Goal: Task Accomplishment & Management: Manage account settings

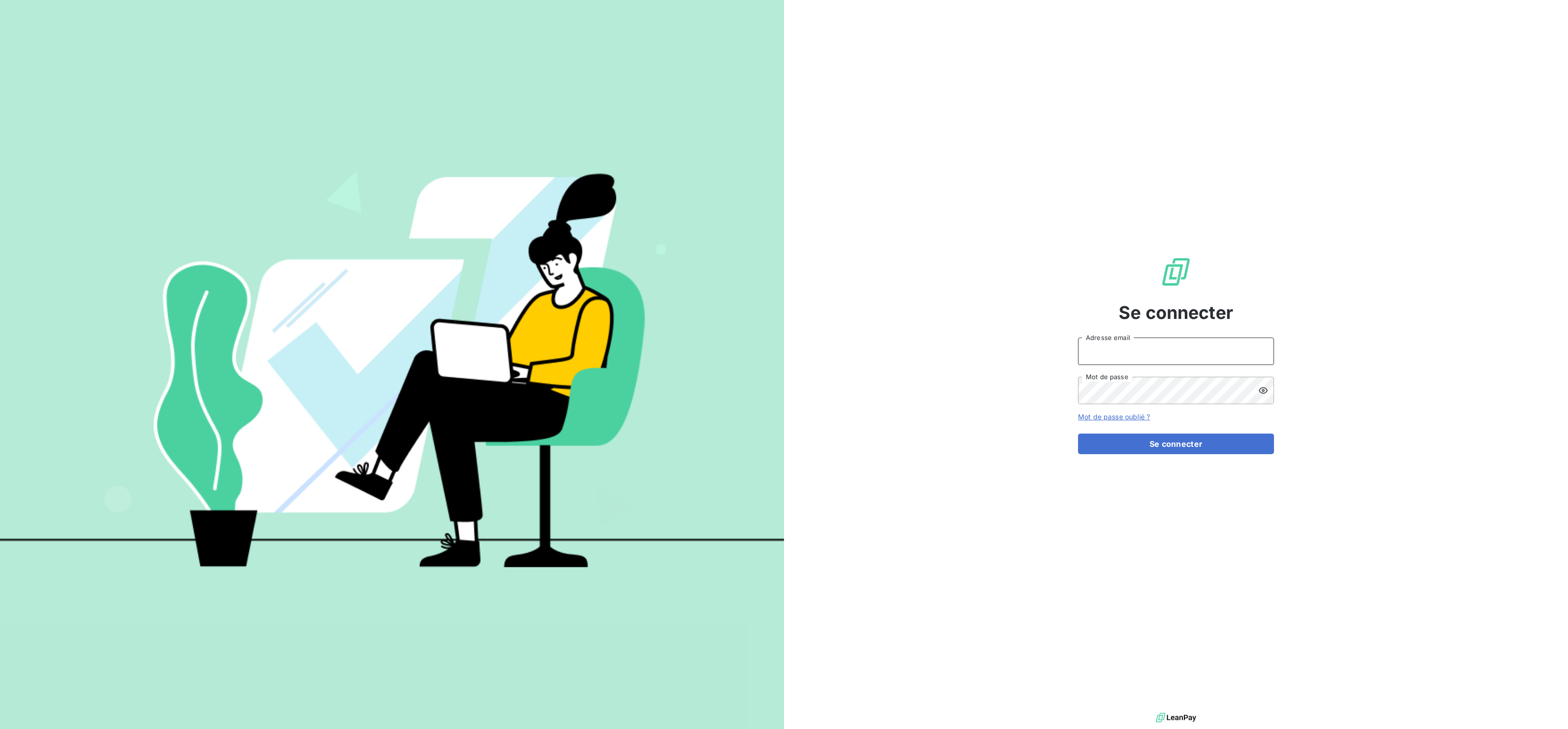
click at [1159, 346] on input "Adresse email" at bounding box center [1176, 351] width 196 height 27
type input "[EMAIL_ADDRESS][DOMAIN_NAME]"
click at [1158, 442] on button "Se connecter" at bounding box center [1176, 443] width 196 height 20
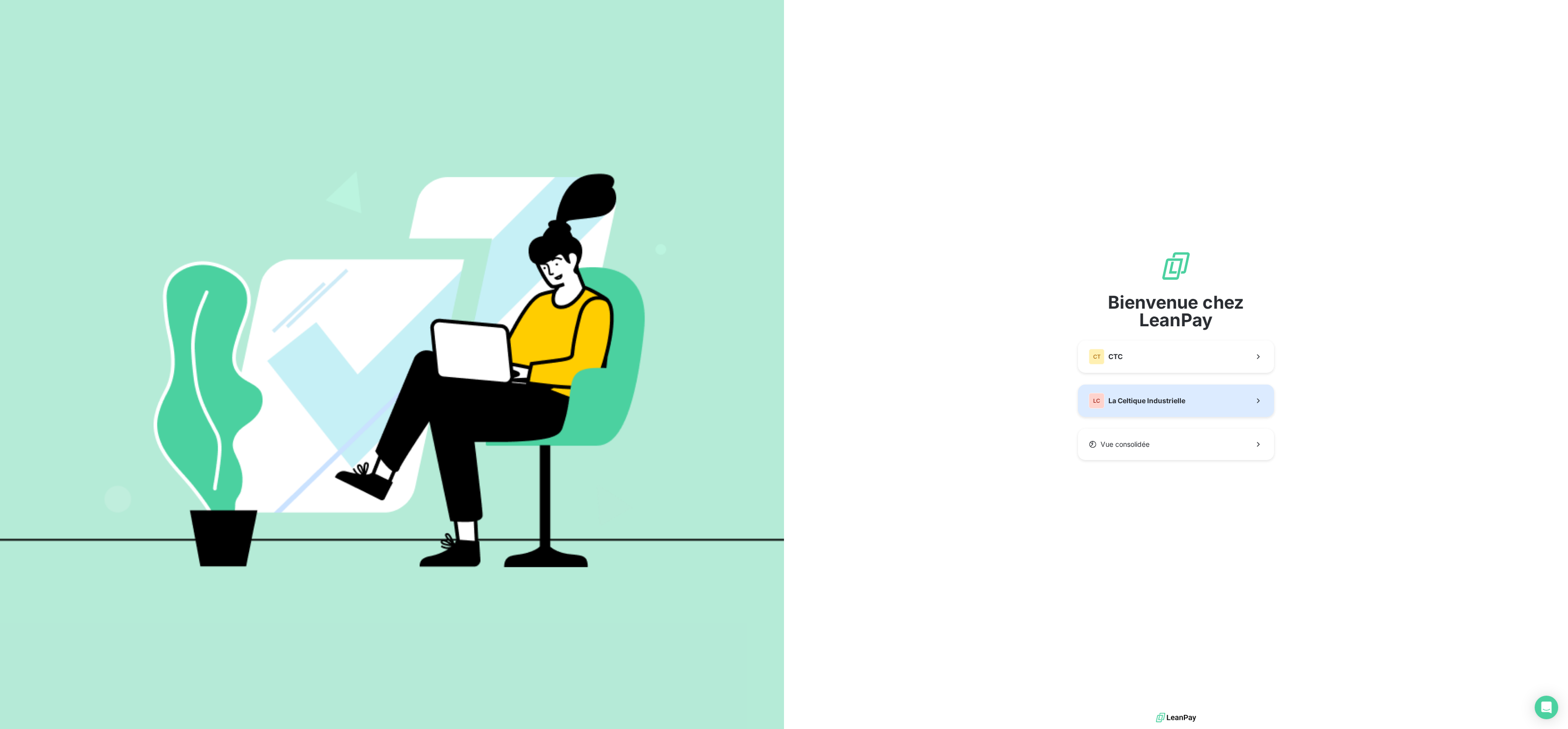
click at [1169, 400] on span "La Celtique Industrielle" at bounding box center [1146, 400] width 77 height 10
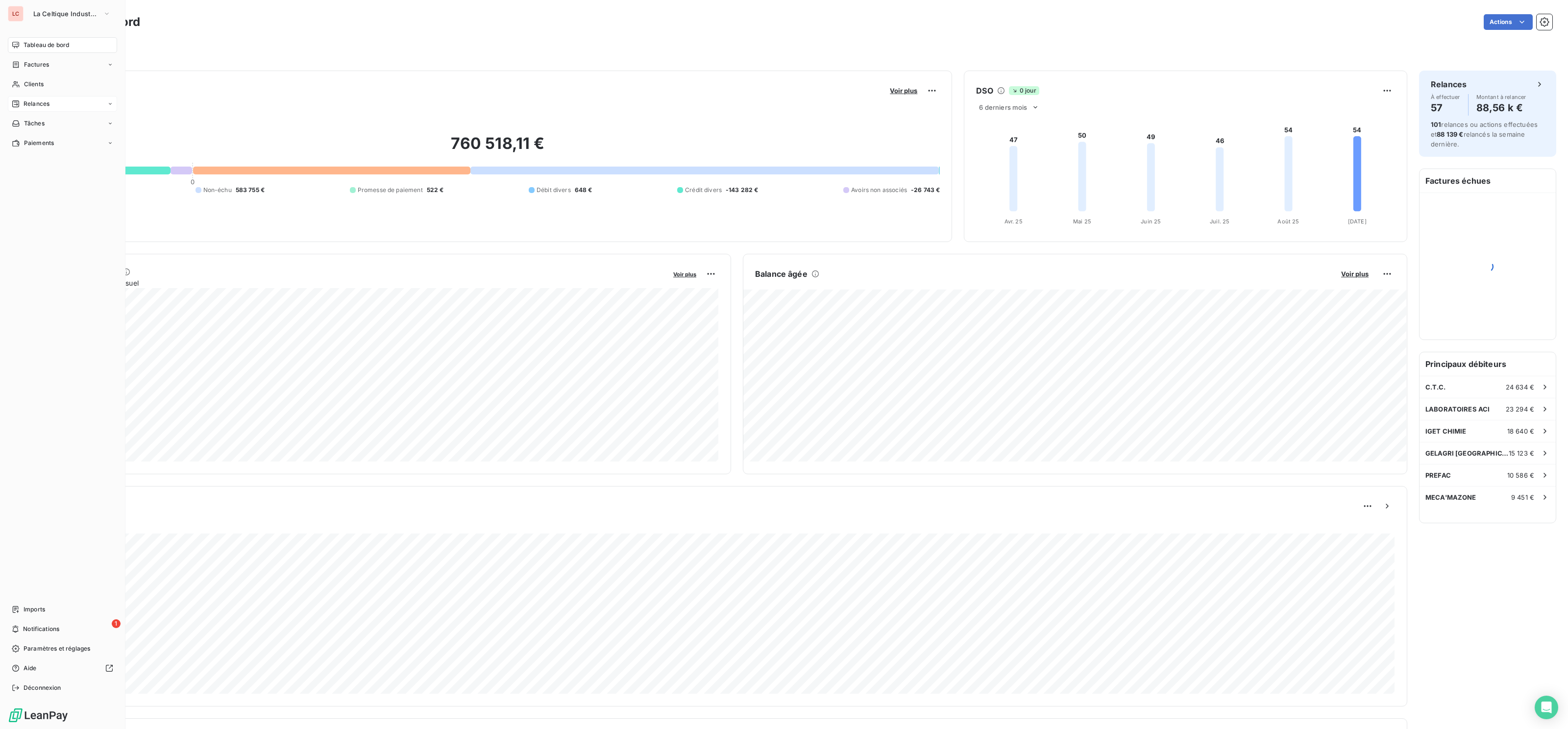
click at [35, 102] on span "Relances" at bounding box center [36, 104] width 26 height 9
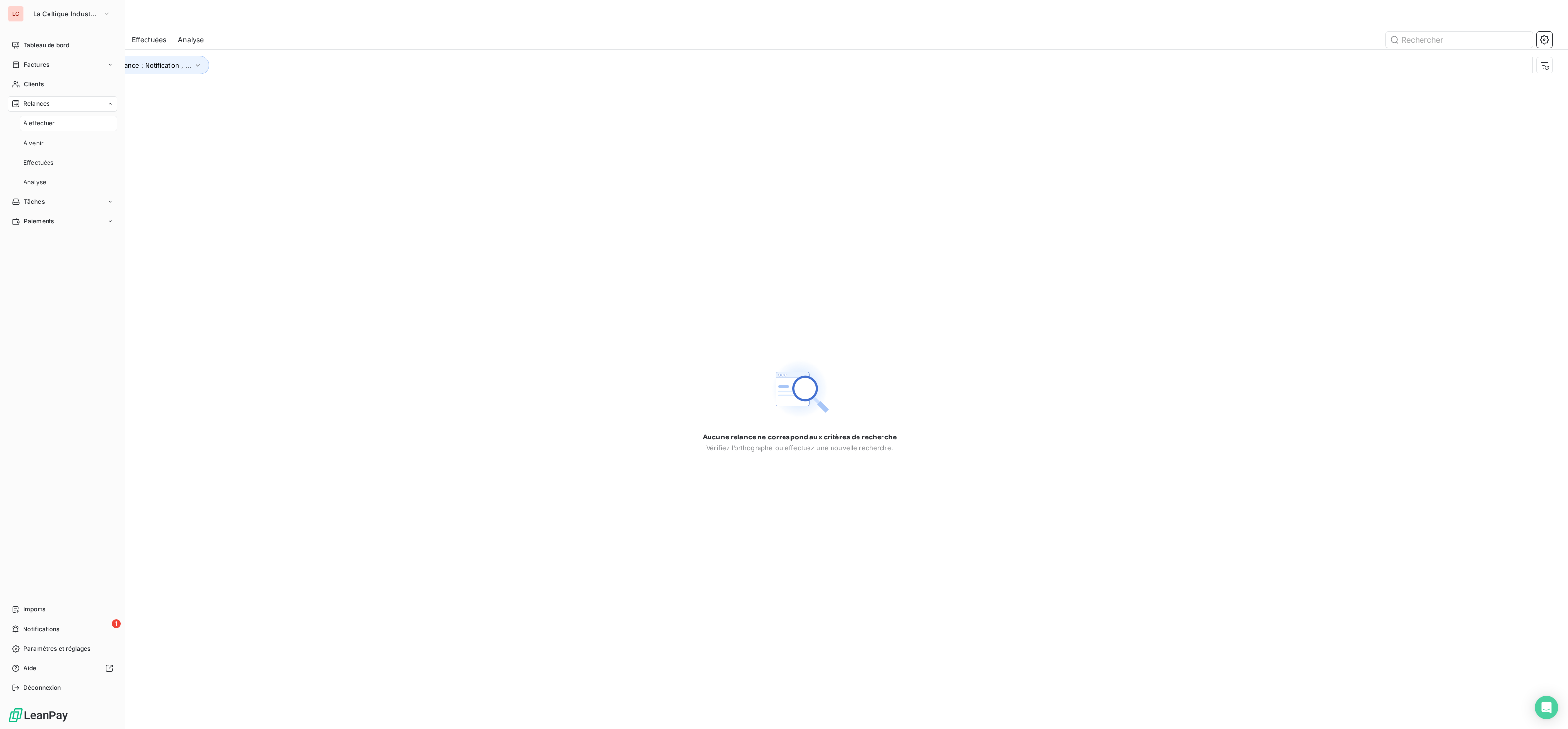
click at [44, 126] on span "À effectuer" at bounding box center [39, 123] width 32 height 9
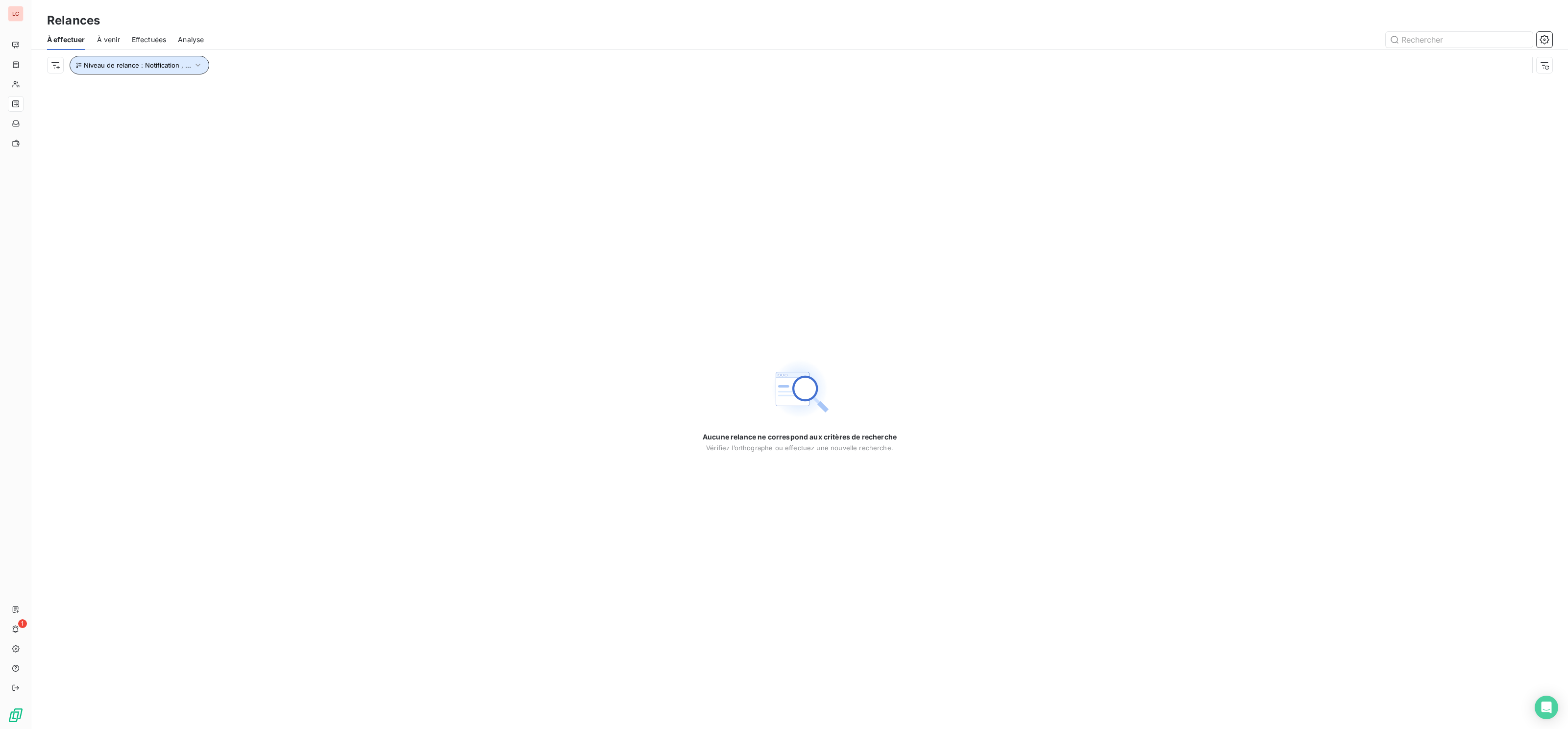
click at [182, 68] on span "Niveau de relance : Notification , ..." at bounding box center [138, 65] width 107 height 8
click at [128, 115] on span "Supprimer le filtre" at bounding box center [119, 118] width 57 height 10
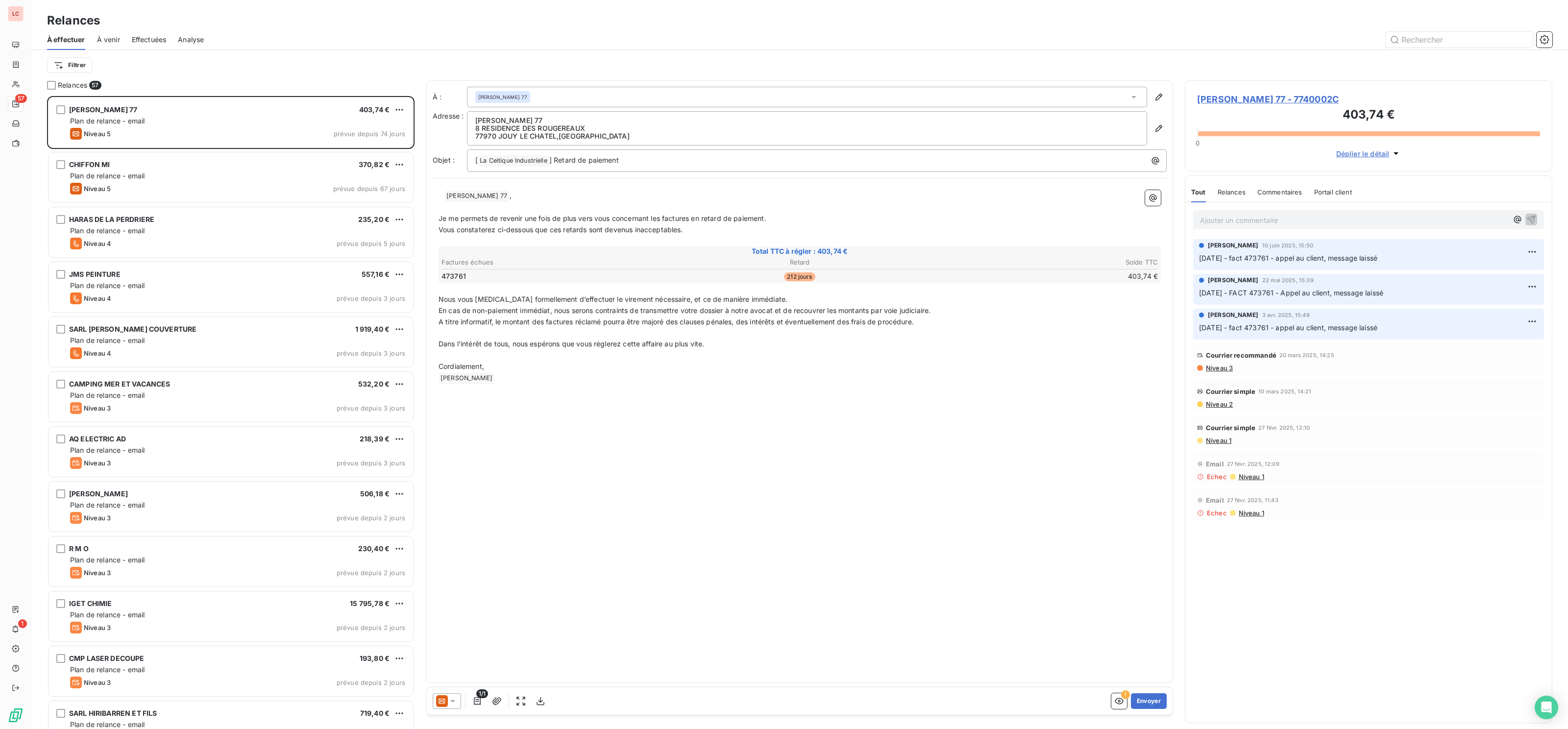
scroll to position [632, 367]
click at [70, 70] on html "LC 57 1 Relances À effectuer À venir Effectuées Analyse Filtrer Relances 57 [PE…" at bounding box center [784, 364] width 1568 height 729
click at [108, 176] on div "Niveau de relance" at bounding box center [119, 173] width 135 height 16
click at [294, 103] on div "Niveau de relance Contient is Niveau de relance Supprimer le filtre" at bounding box center [209, 104] width 280 height 60
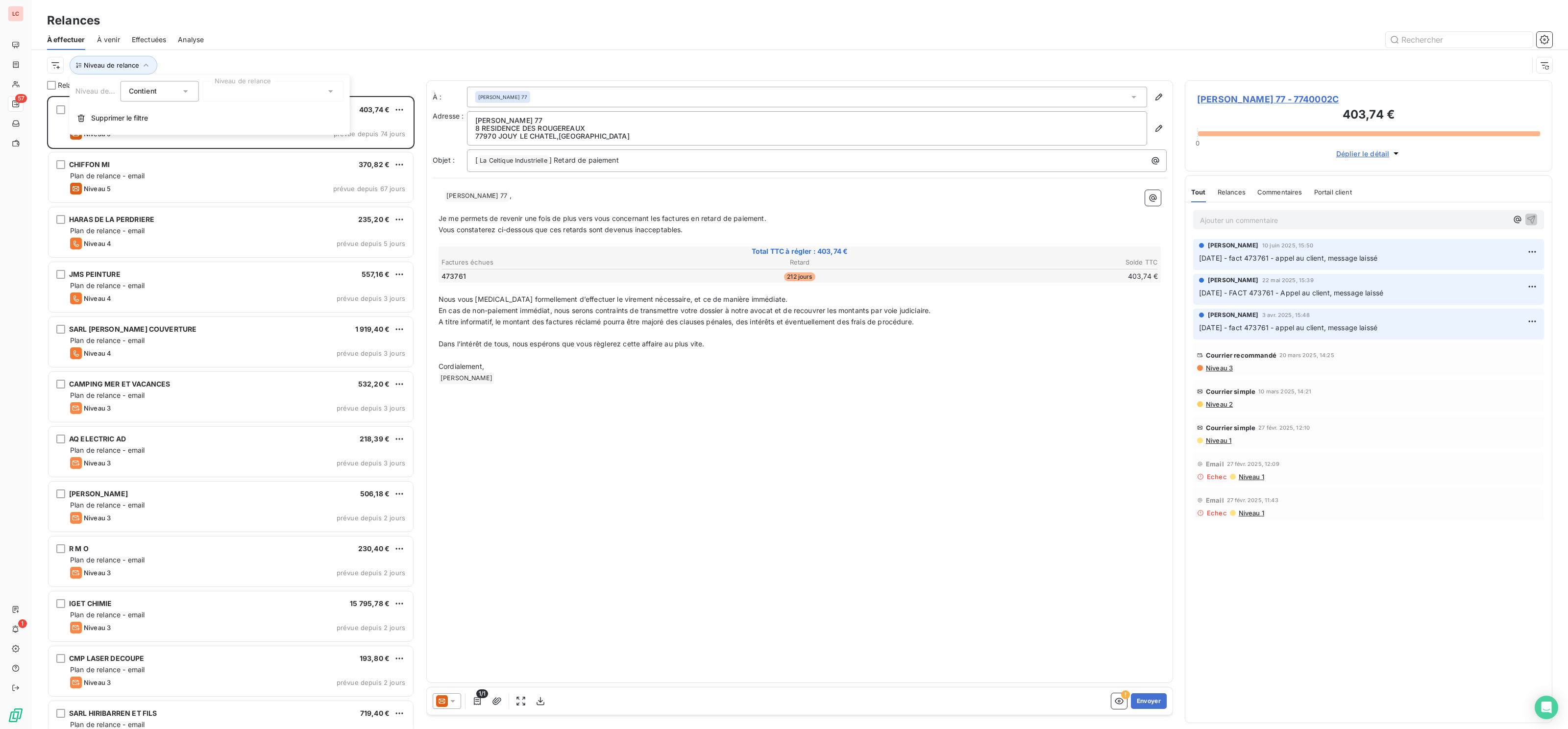
click at [300, 98] on div at bounding box center [274, 91] width 141 height 20
click at [276, 115] on li "Notification" at bounding box center [274, 112] width 141 height 18
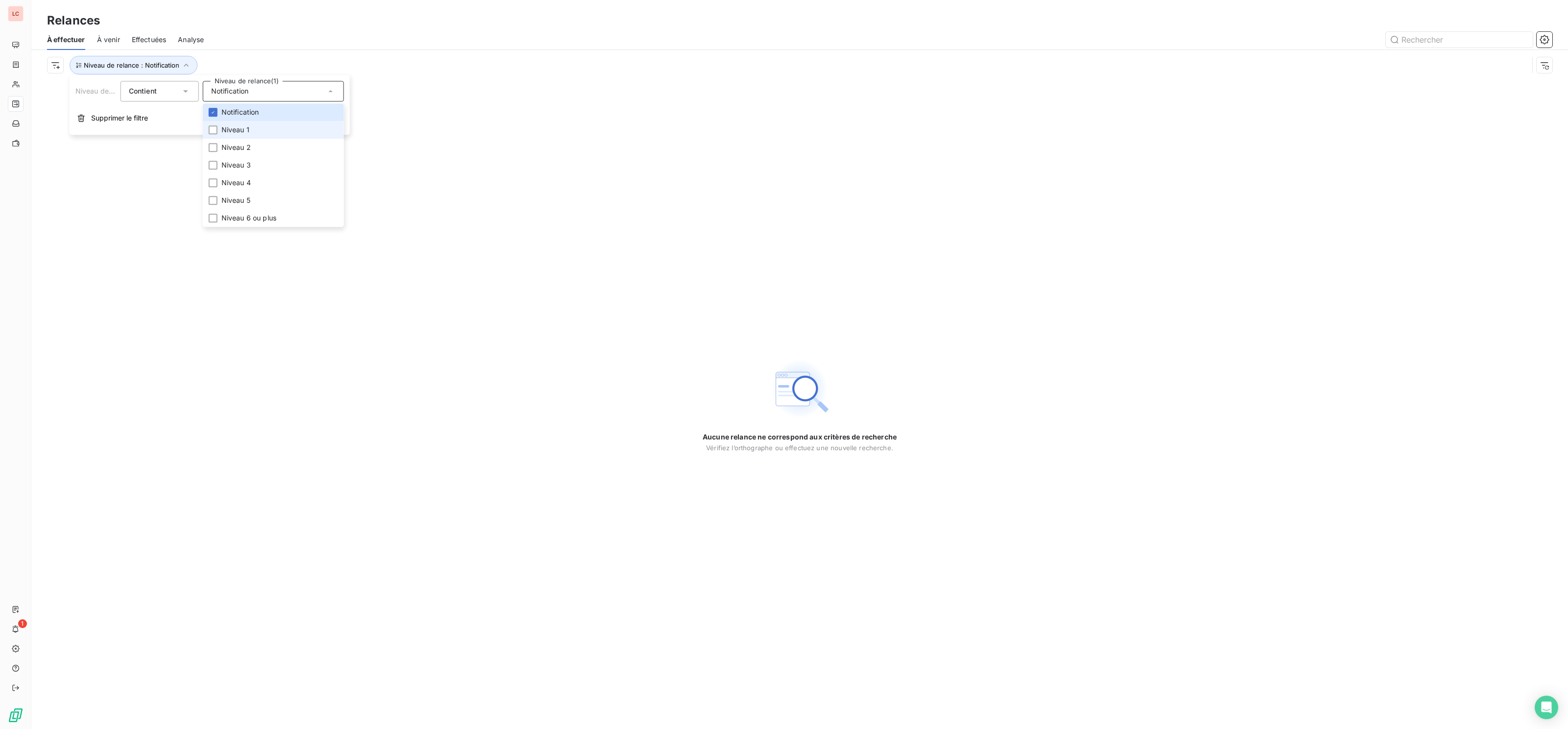
click at [246, 134] on span "Niveau 1" at bounding box center [236, 130] width 28 height 10
click at [229, 154] on li "Niveau 2" at bounding box center [274, 147] width 141 height 18
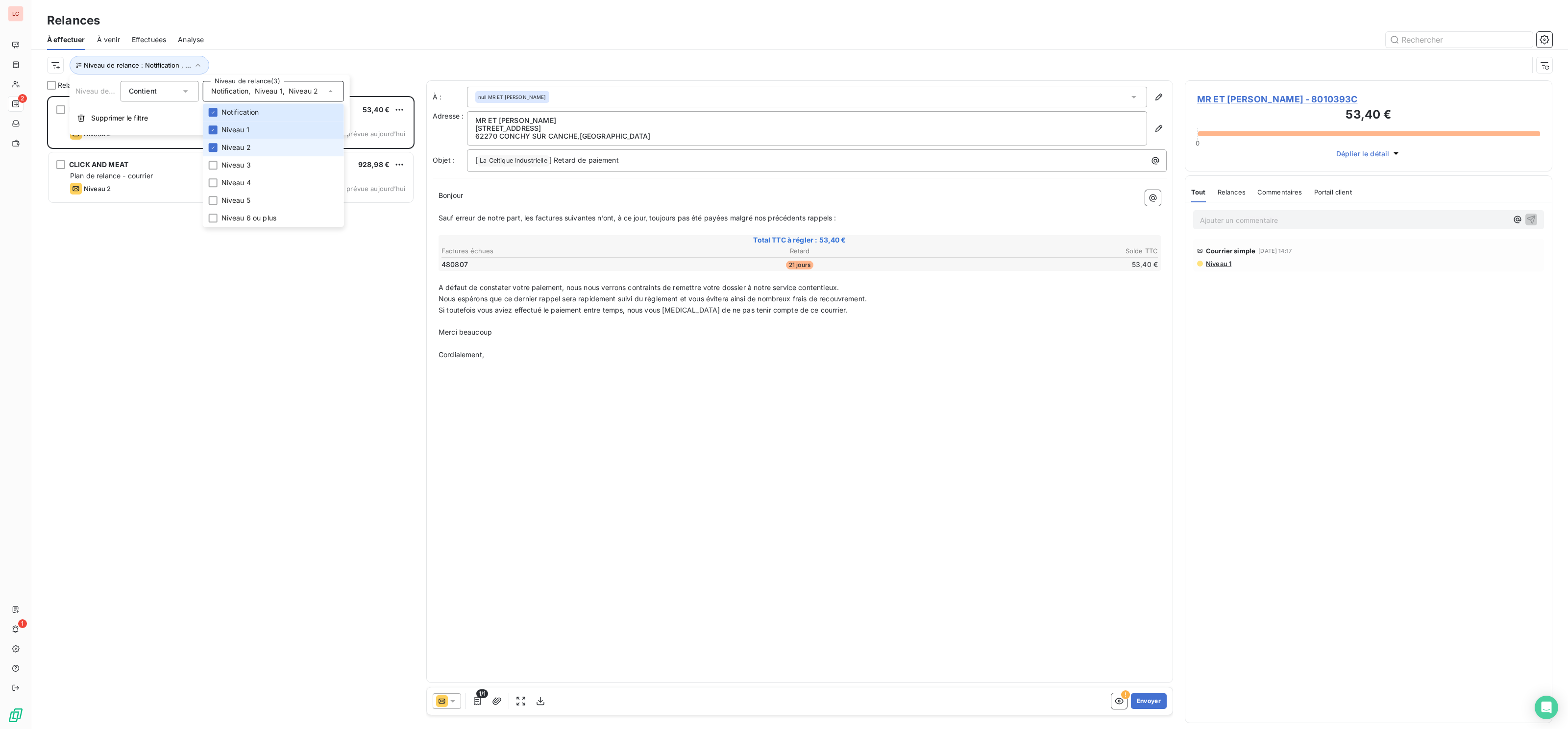
scroll to position [632, 367]
click at [243, 158] on li "Niveau 3" at bounding box center [274, 165] width 141 height 18
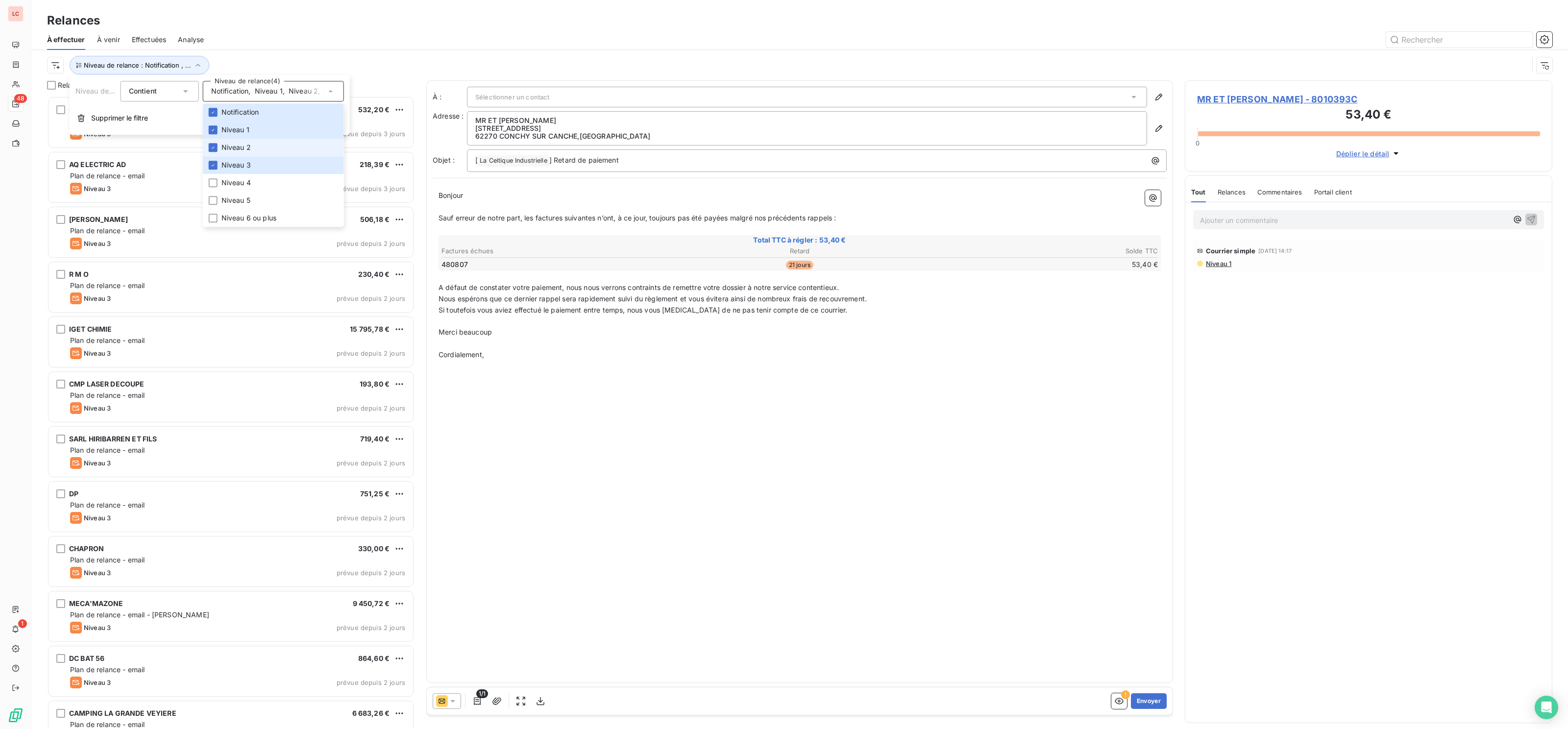
click at [248, 149] on span "Niveau 2" at bounding box center [236, 147] width 30 height 10
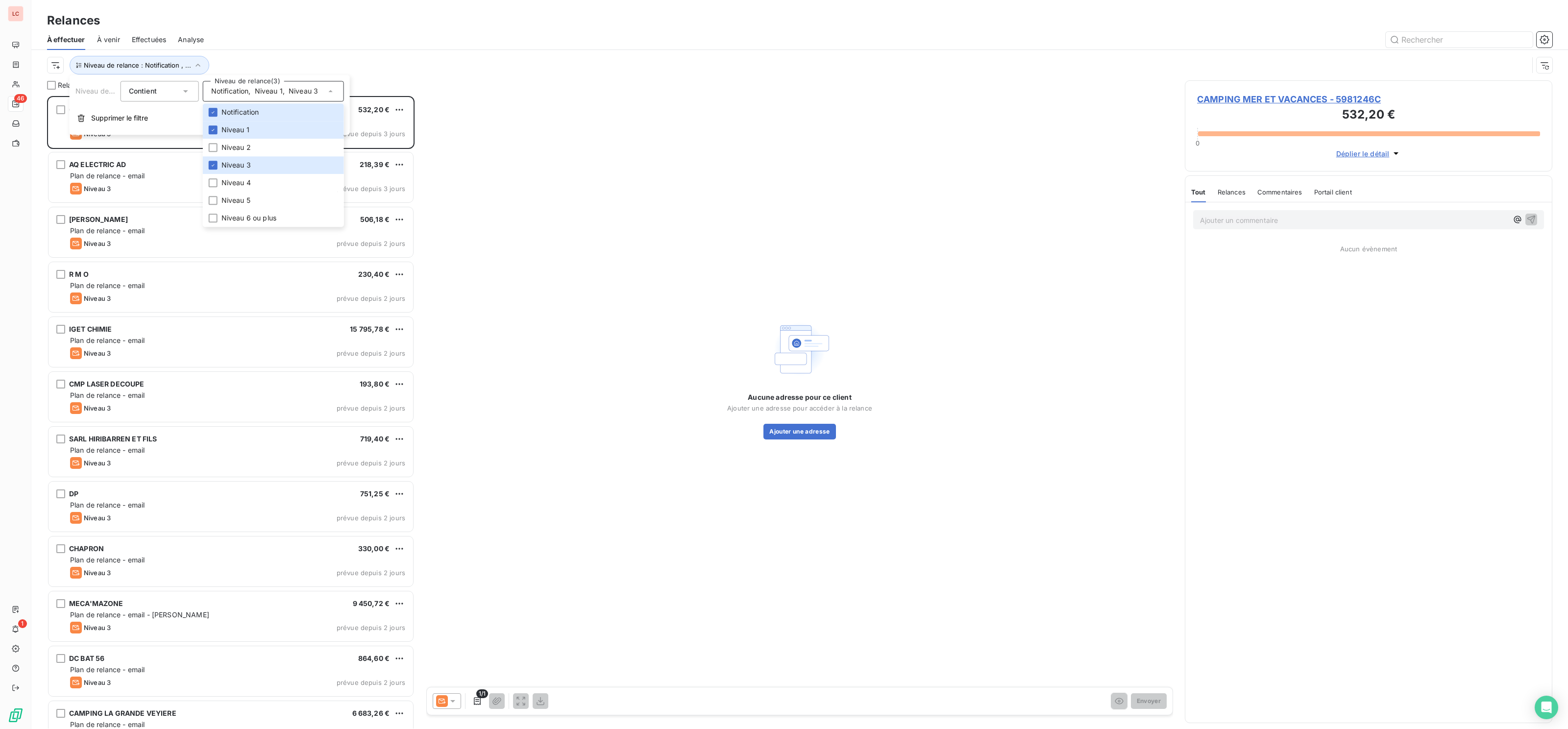
scroll to position [632, 367]
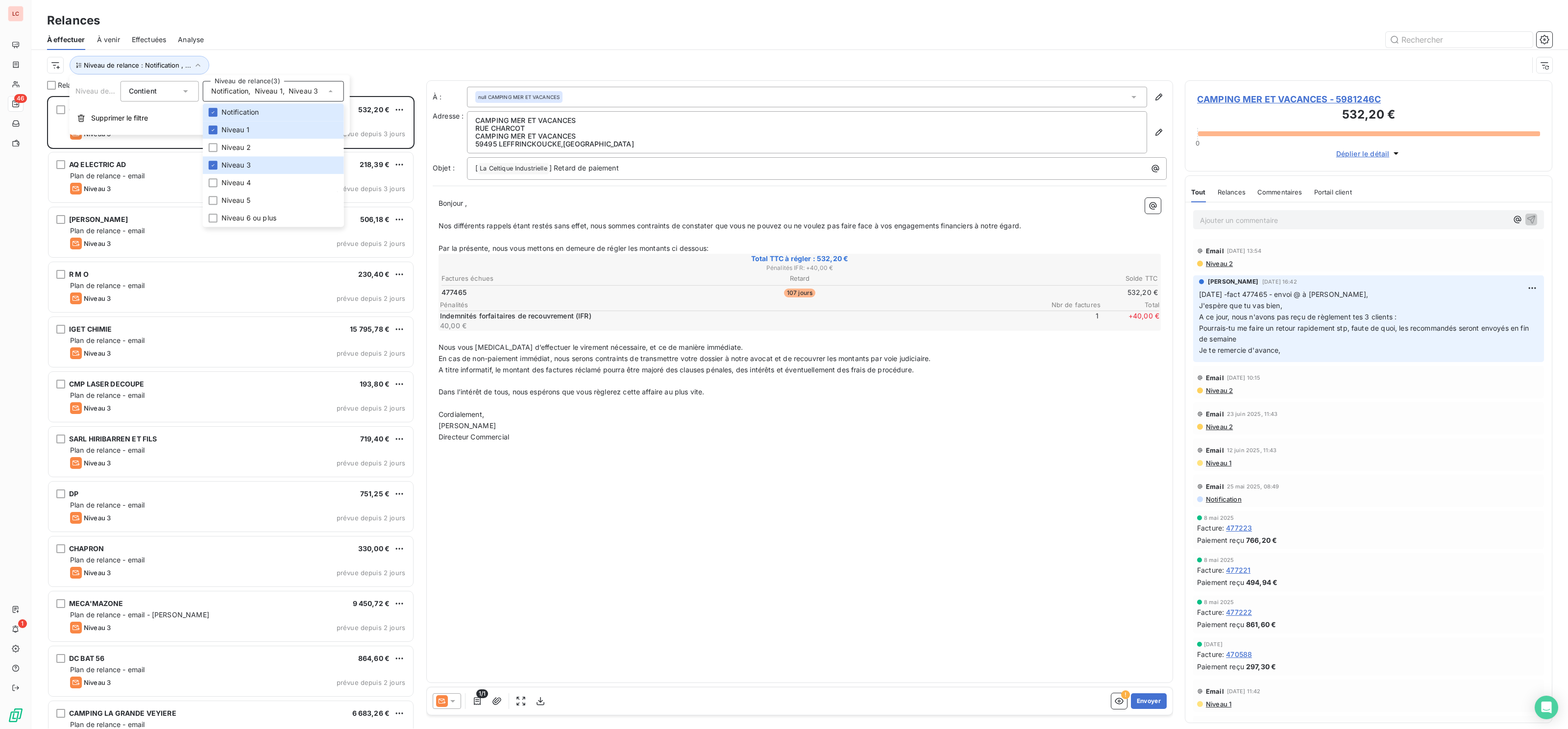
click at [298, 51] on div "Niveau de relance : Notification , ..." at bounding box center [800, 65] width 1505 height 30
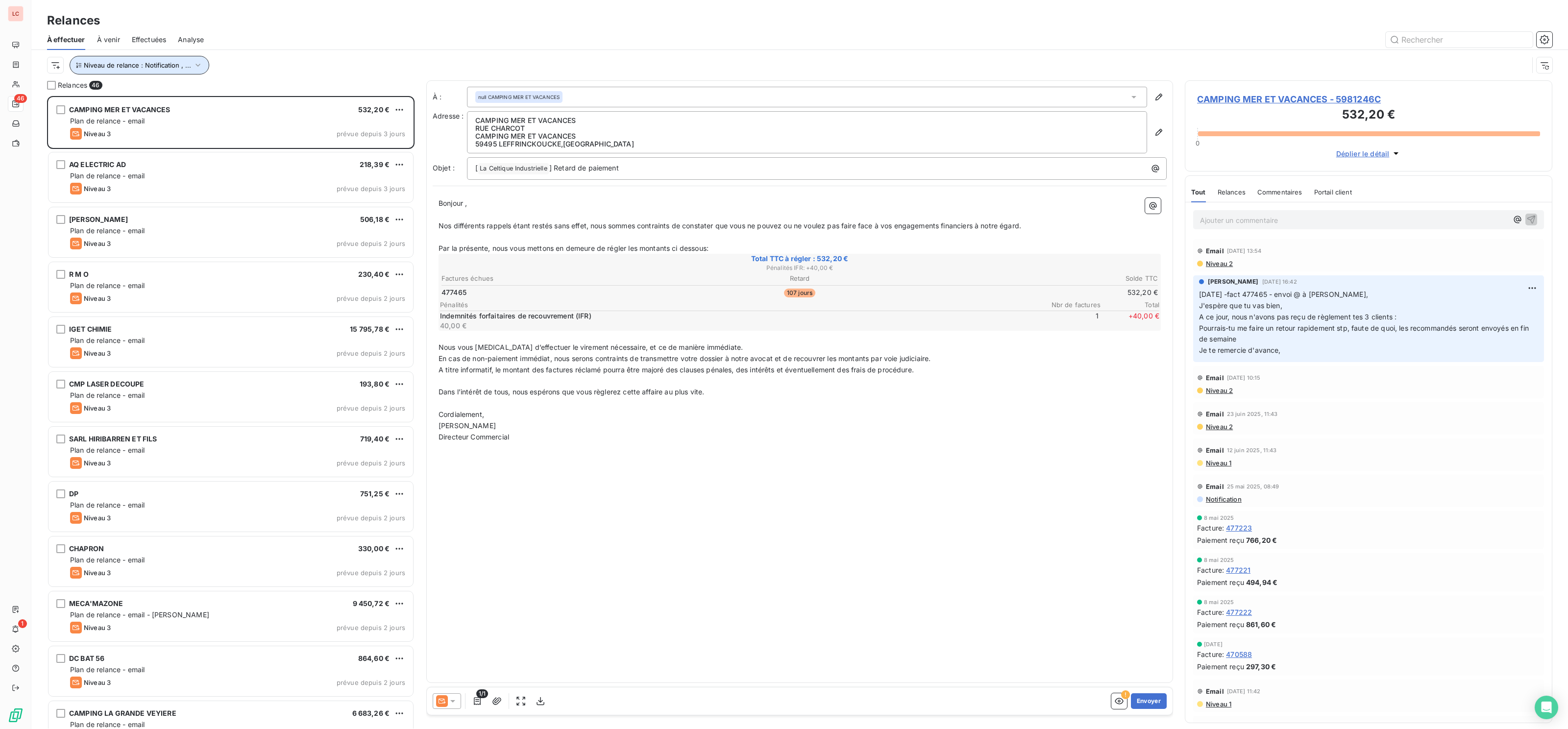
click at [181, 61] on button "Niveau de relance : Notification , ..." at bounding box center [140, 65] width 140 height 18
click at [267, 97] on div "Notification , Niveau 1 , Niveau 3" at bounding box center [274, 91] width 141 height 20
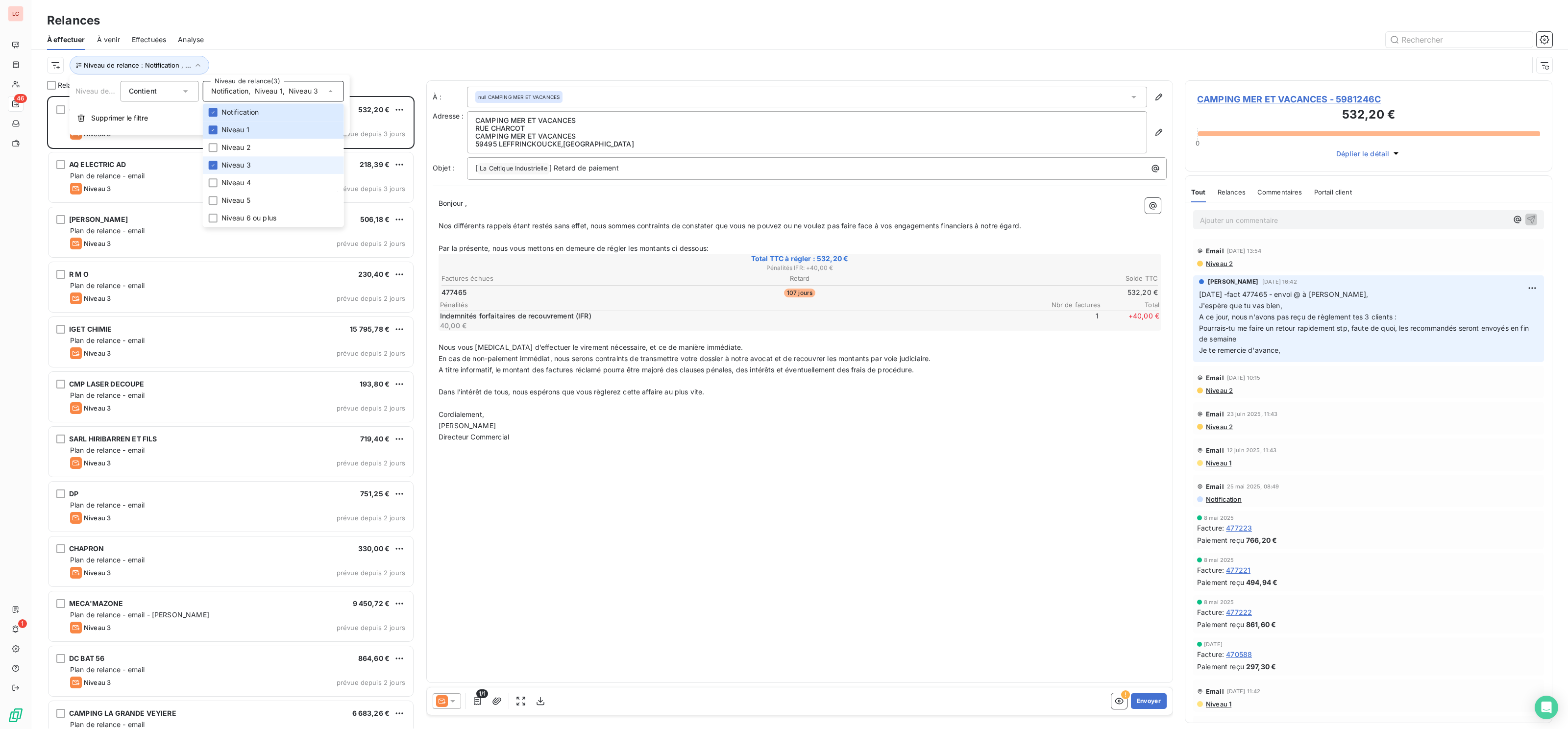
click at [256, 161] on li "Niveau 3" at bounding box center [274, 165] width 141 height 18
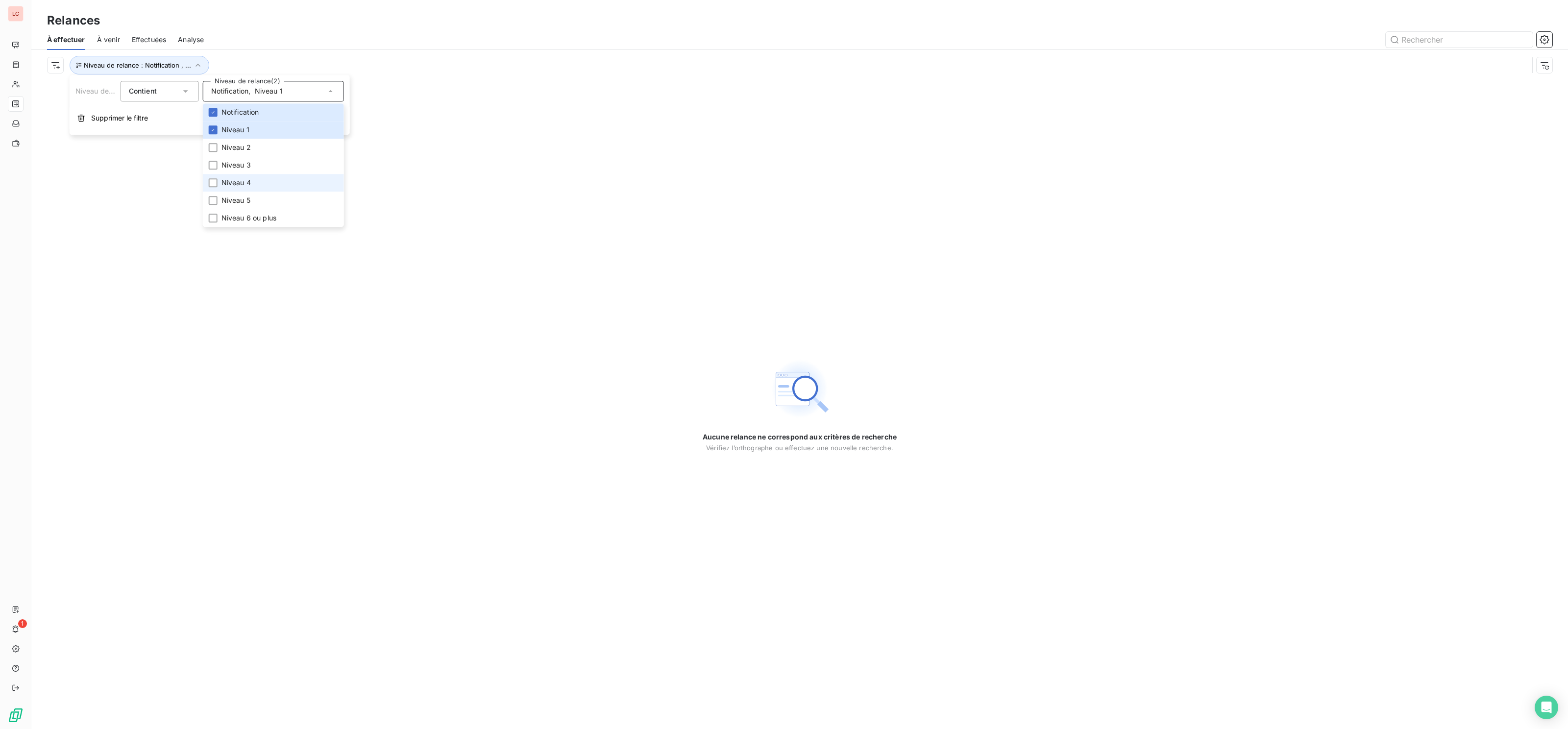
click at [248, 184] on span "Niveau 4" at bounding box center [236, 183] width 30 height 10
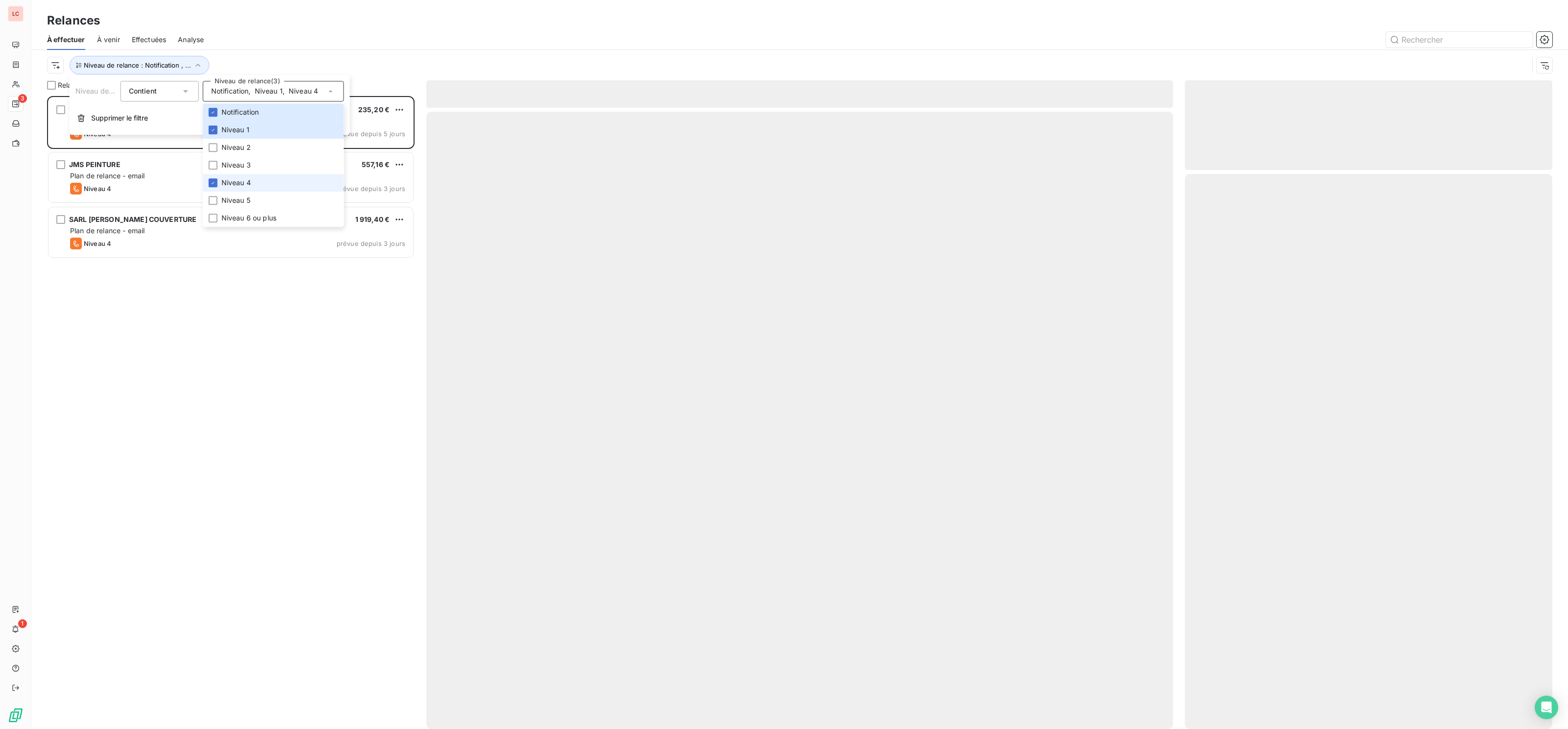
scroll to position [632, 367]
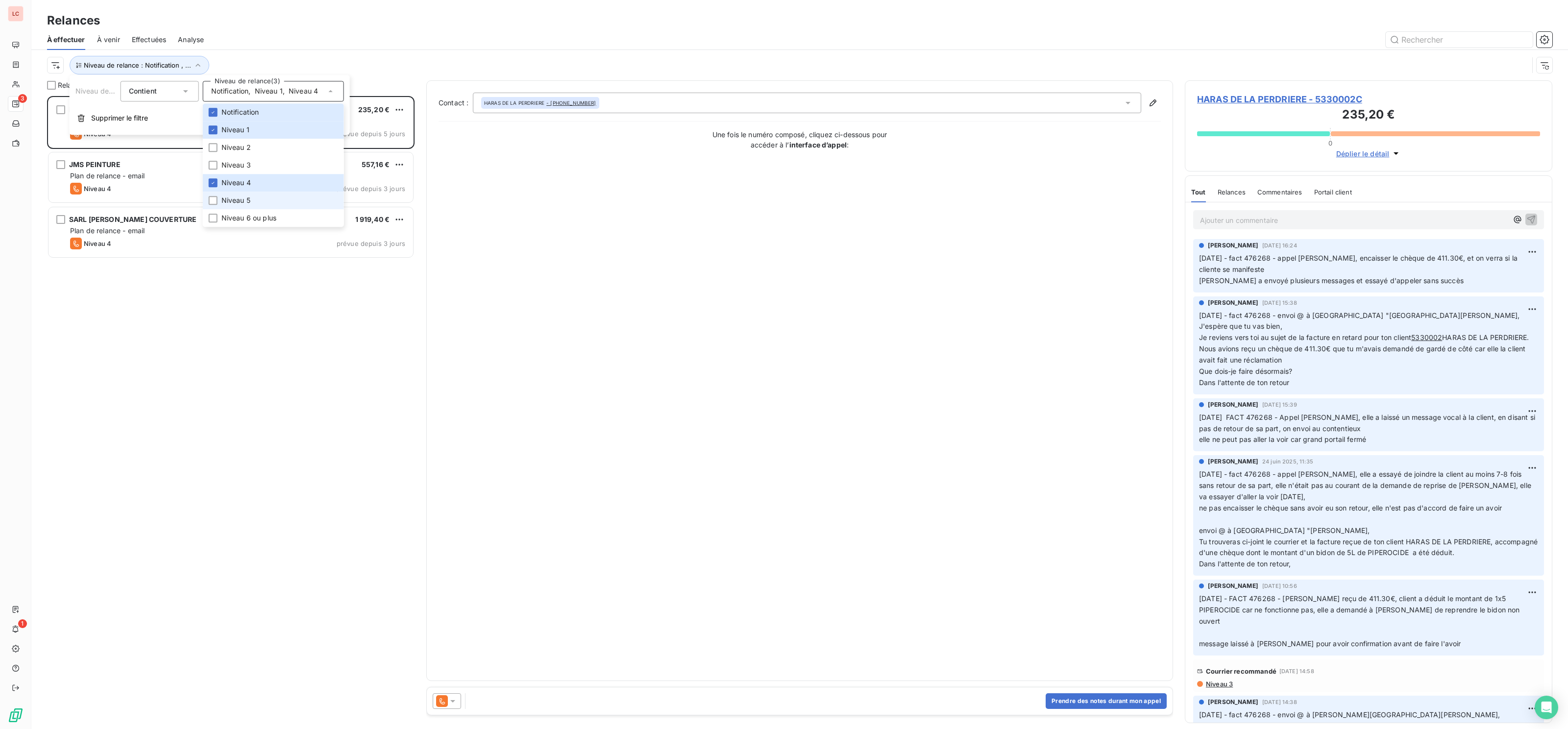
click at [241, 202] on span "Niveau 5" at bounding box center [236, 200] width 29 height 10
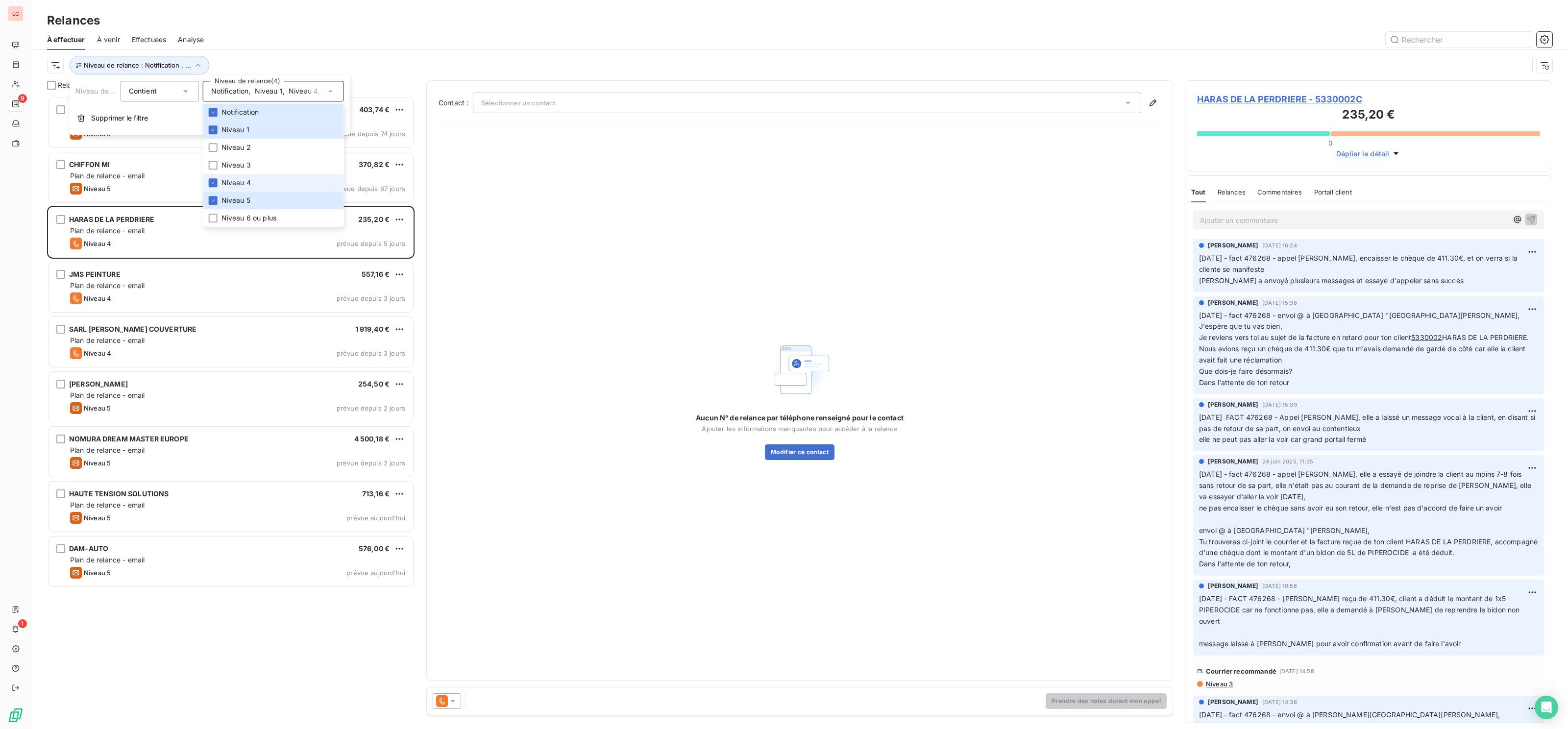
click at [235, 180] on span "Niveau 4" at bounding box center [236, 183] width 30 height 10
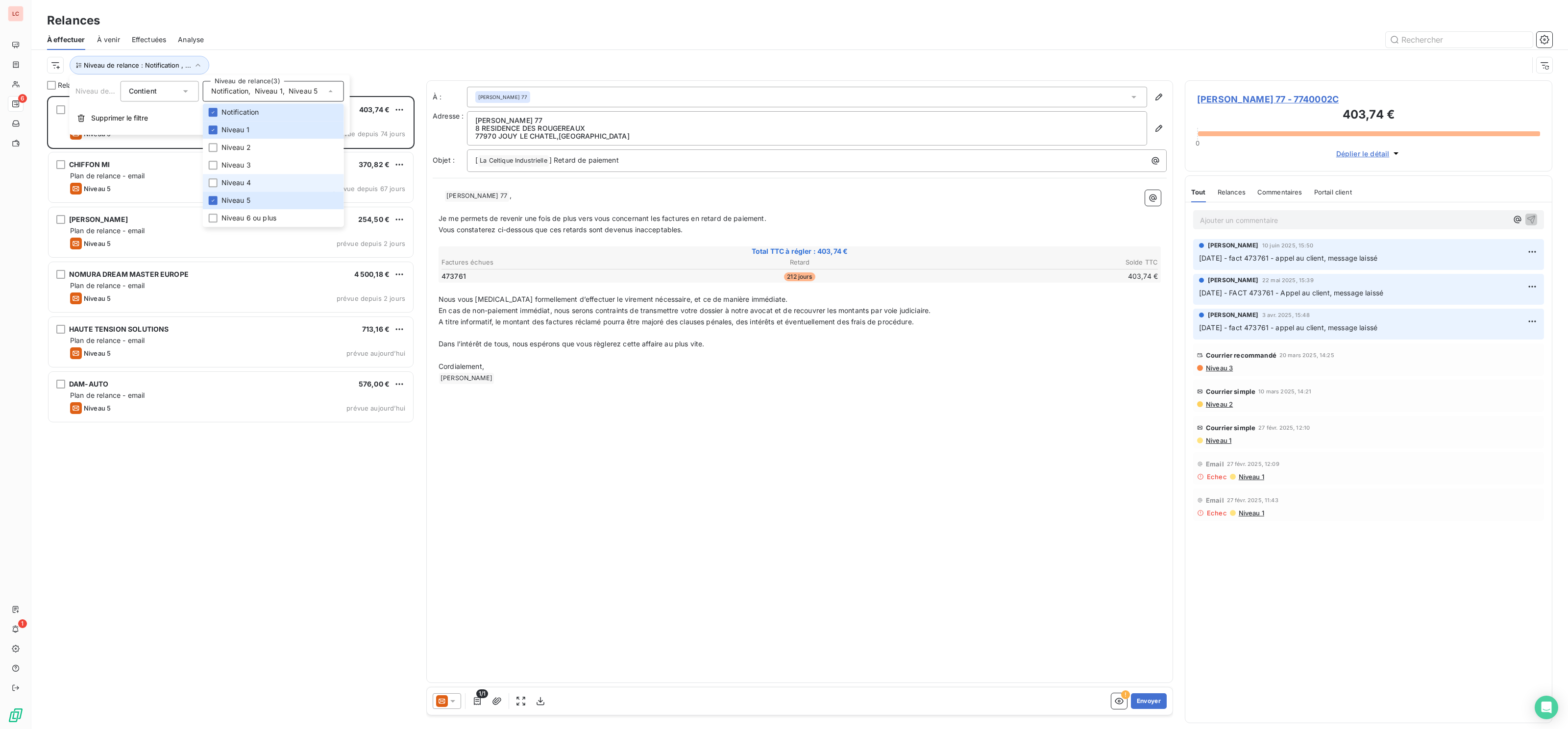
scroll to position [632, 367]
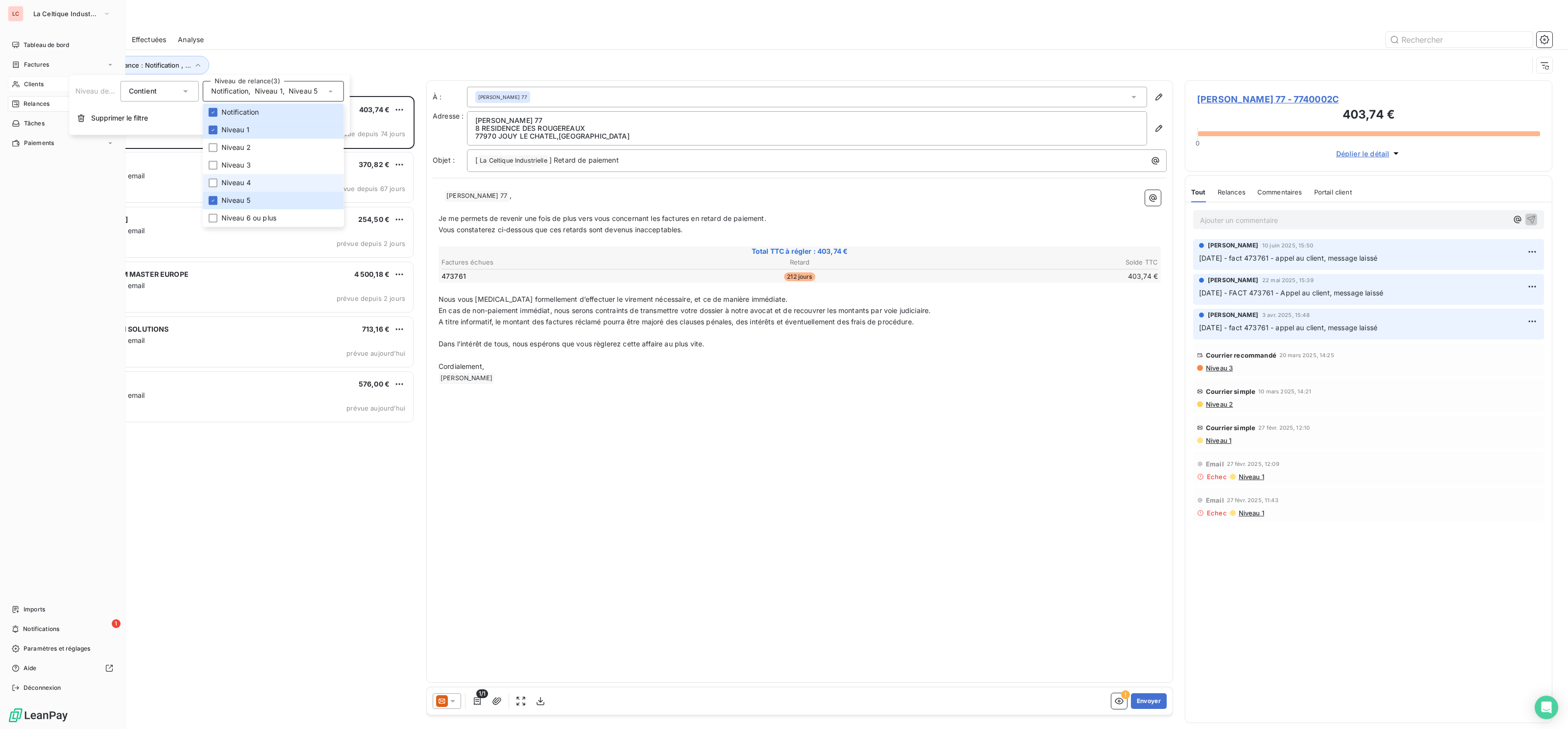
click at [15, 80] on div "Clients" at bounding box center [62, 84] width 109 height 16
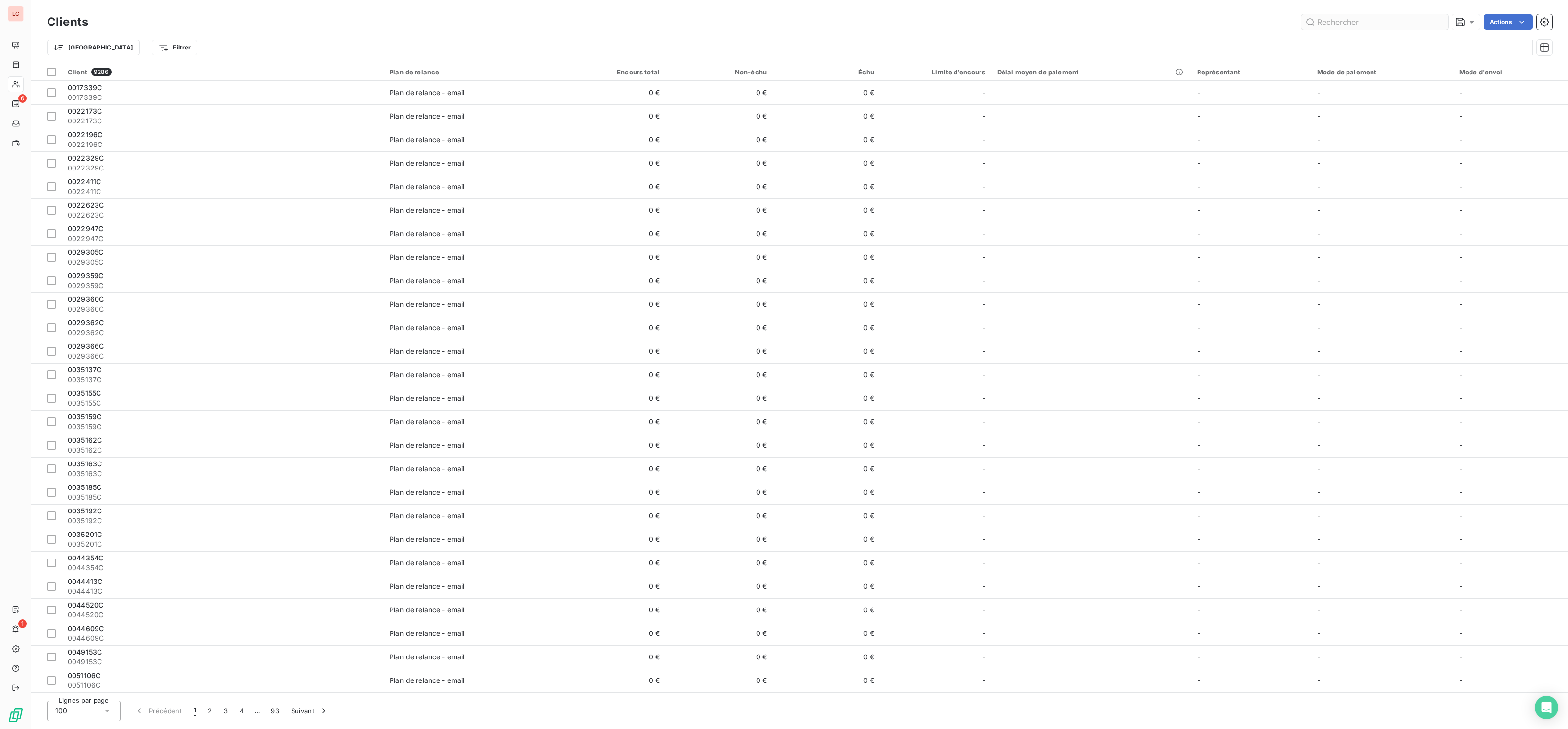
click at [1365, 18] on input "text" at bounding box center [1375, 22] width 147 height 16
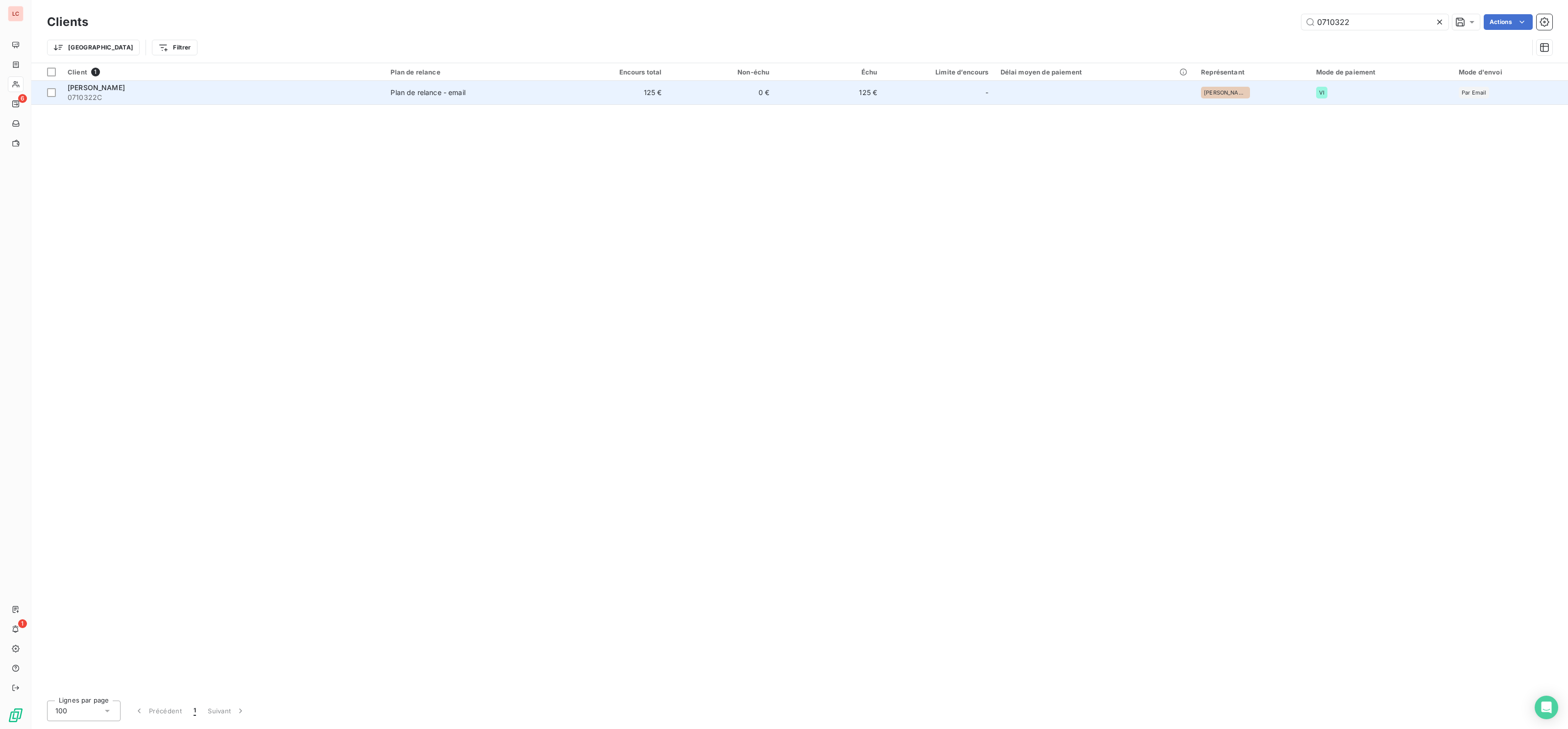
type input "0710322"
click at [339, 99] on span "0710322C" at bounding box center [223, 97] width 311 height 10
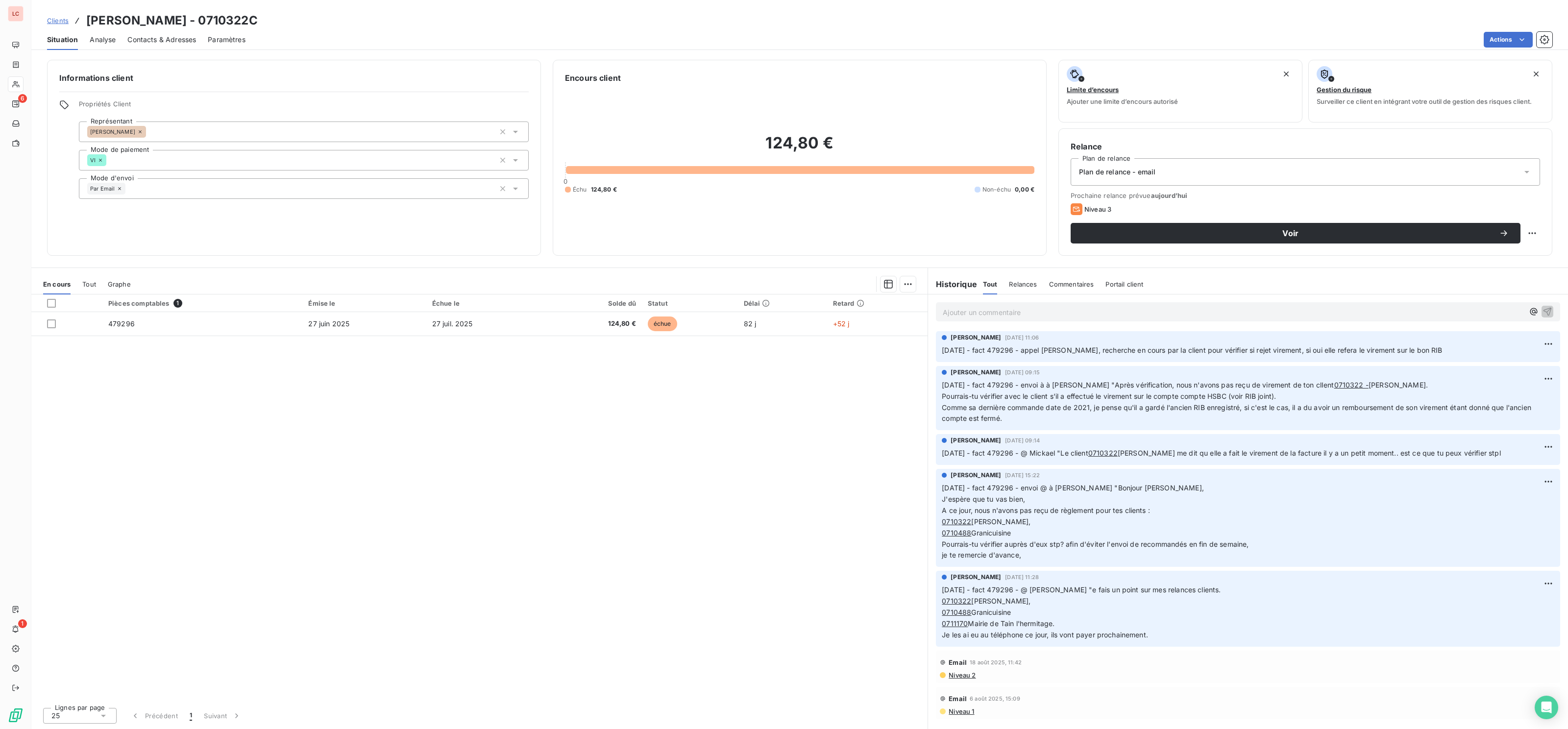
click at [1026, 310] on p "Ajouter un commentaire ﻿" at bounding box center [1234, 312] width 581 height 12
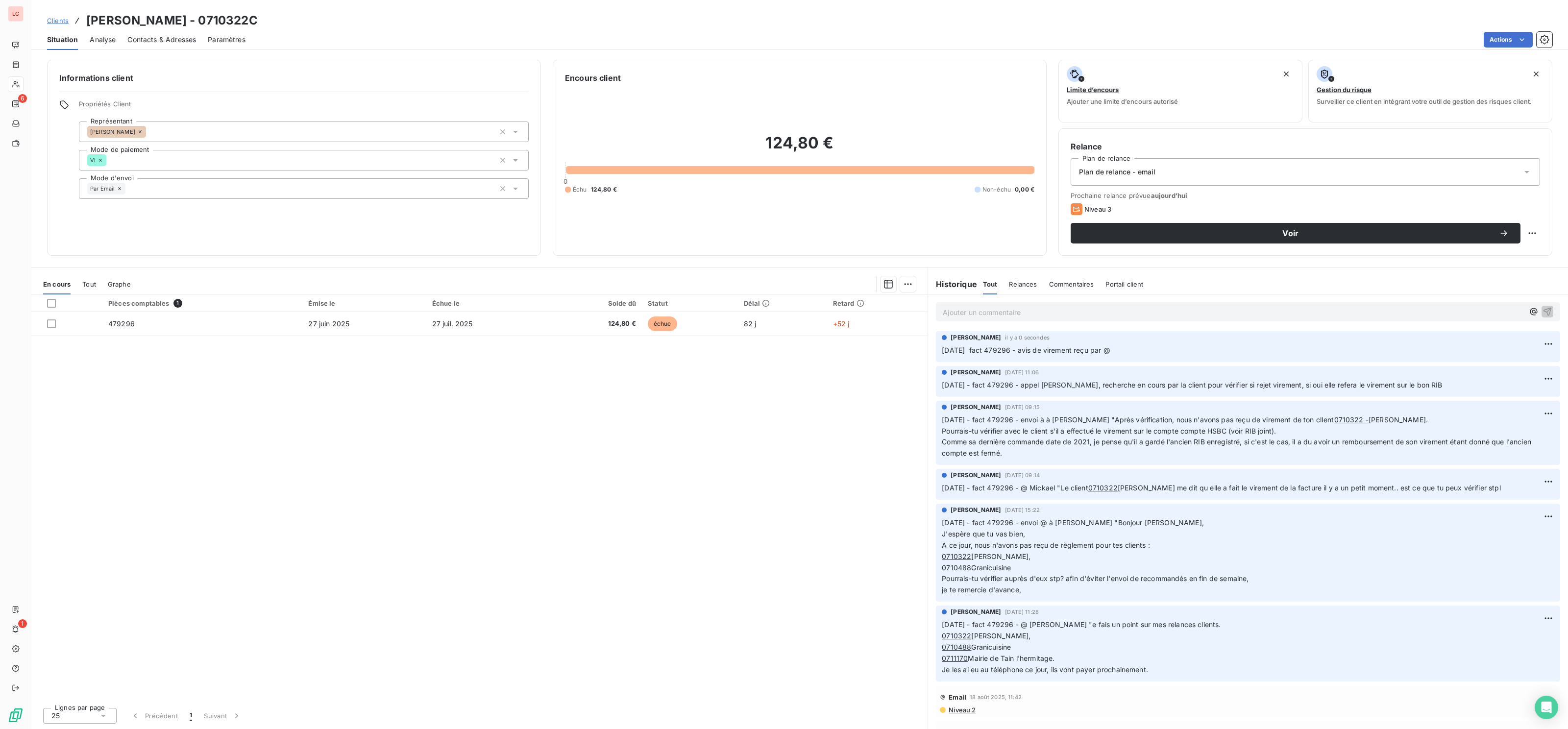
click at [1536, 231] on html "LC 6 1 Clients EIRL [PERSON_NAME] - 0710322C Situation Analyse Contacts & Adres…" at bounding box center [784, 364] width 1568 height 729
click at [1498, 261] on div "Replanifier cette action" at bounding box center [1492, 255] width 87 height 16
select select "8"
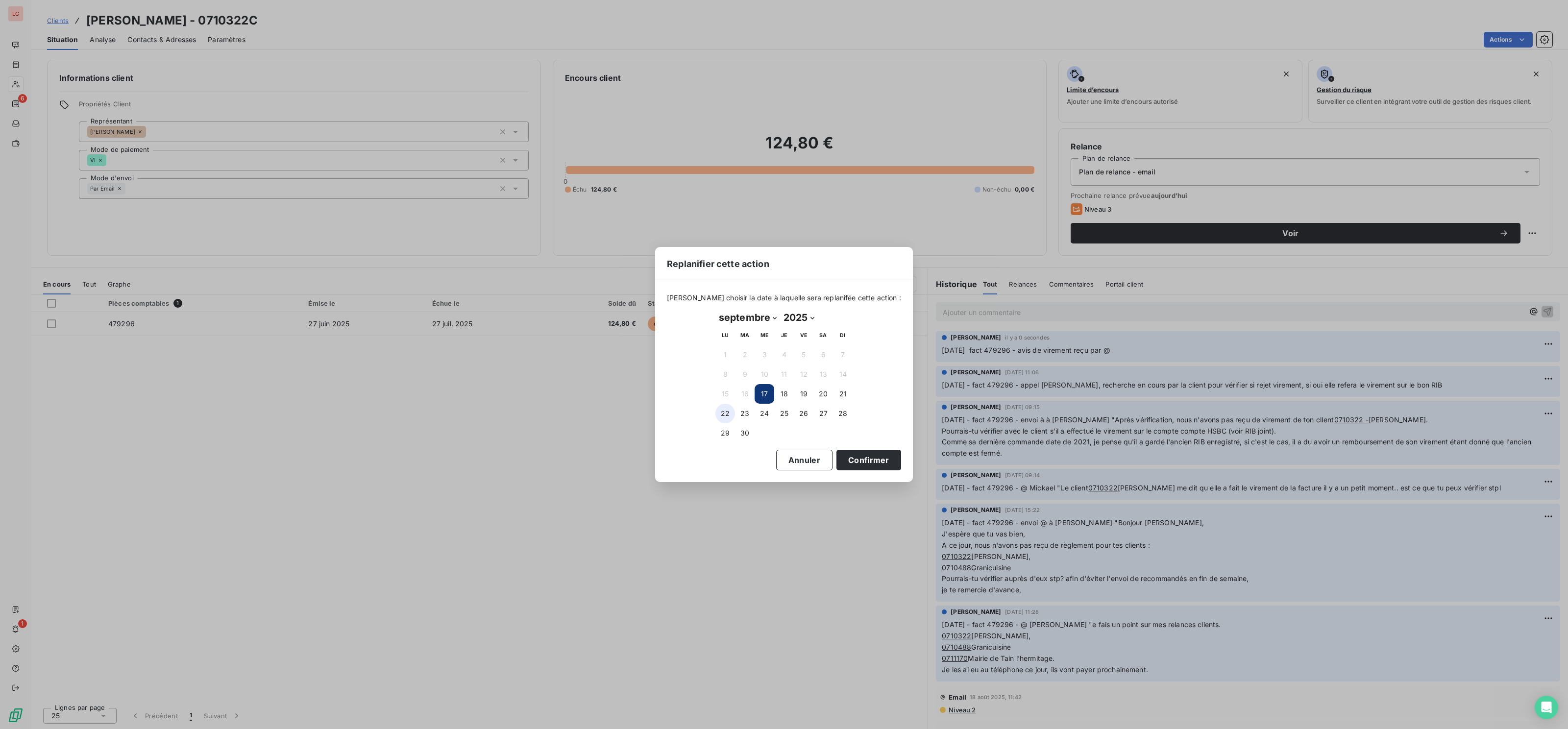
click at [727, 415] on button "22" at bounding box center [725, 413] width 20 height 20
click at [853, 463] on button "Confirmer" at bounding box center [869, 460] width 65 height 20
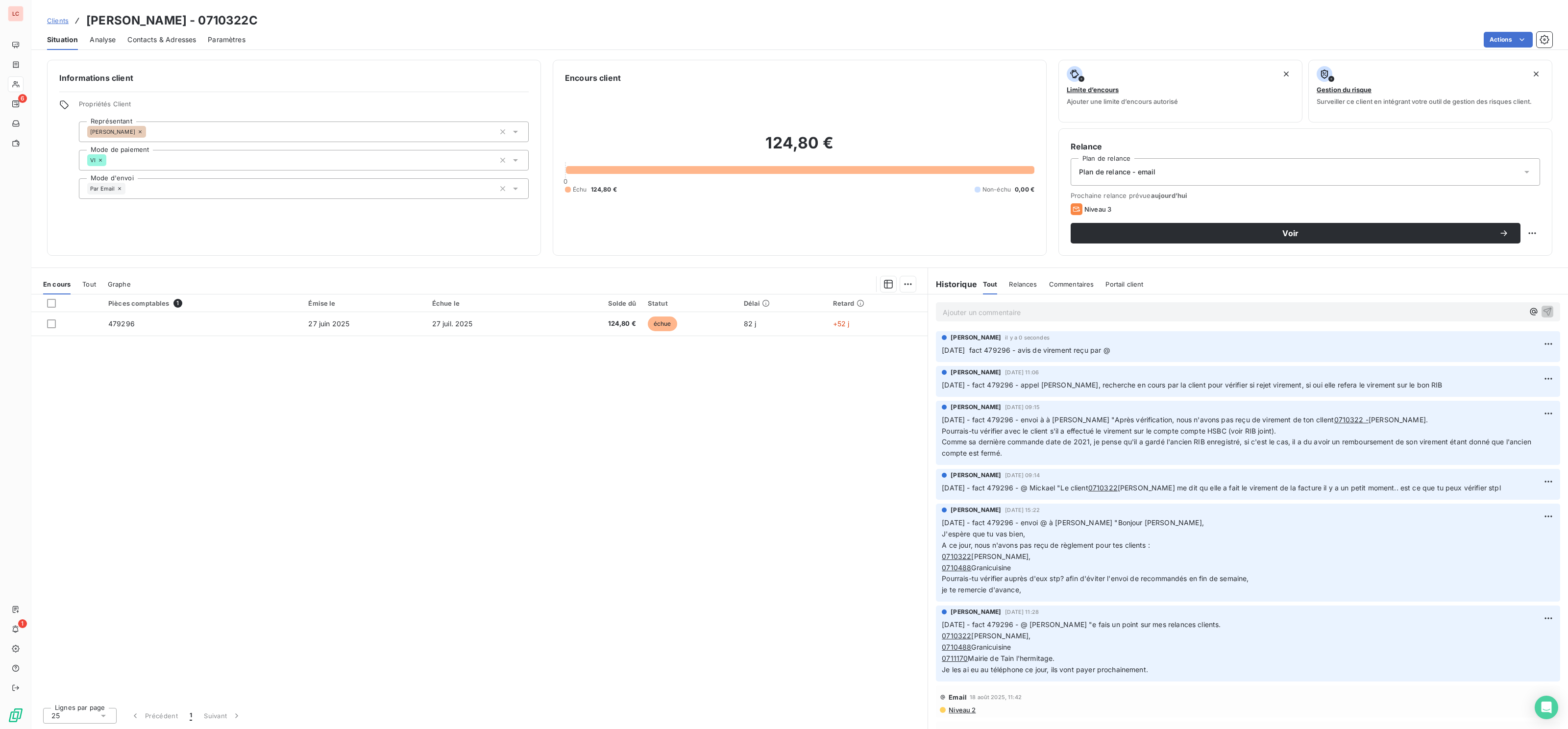
click at [853, 463] on button "Confirmer" at bounding box center [864, 455] width 61 height 20
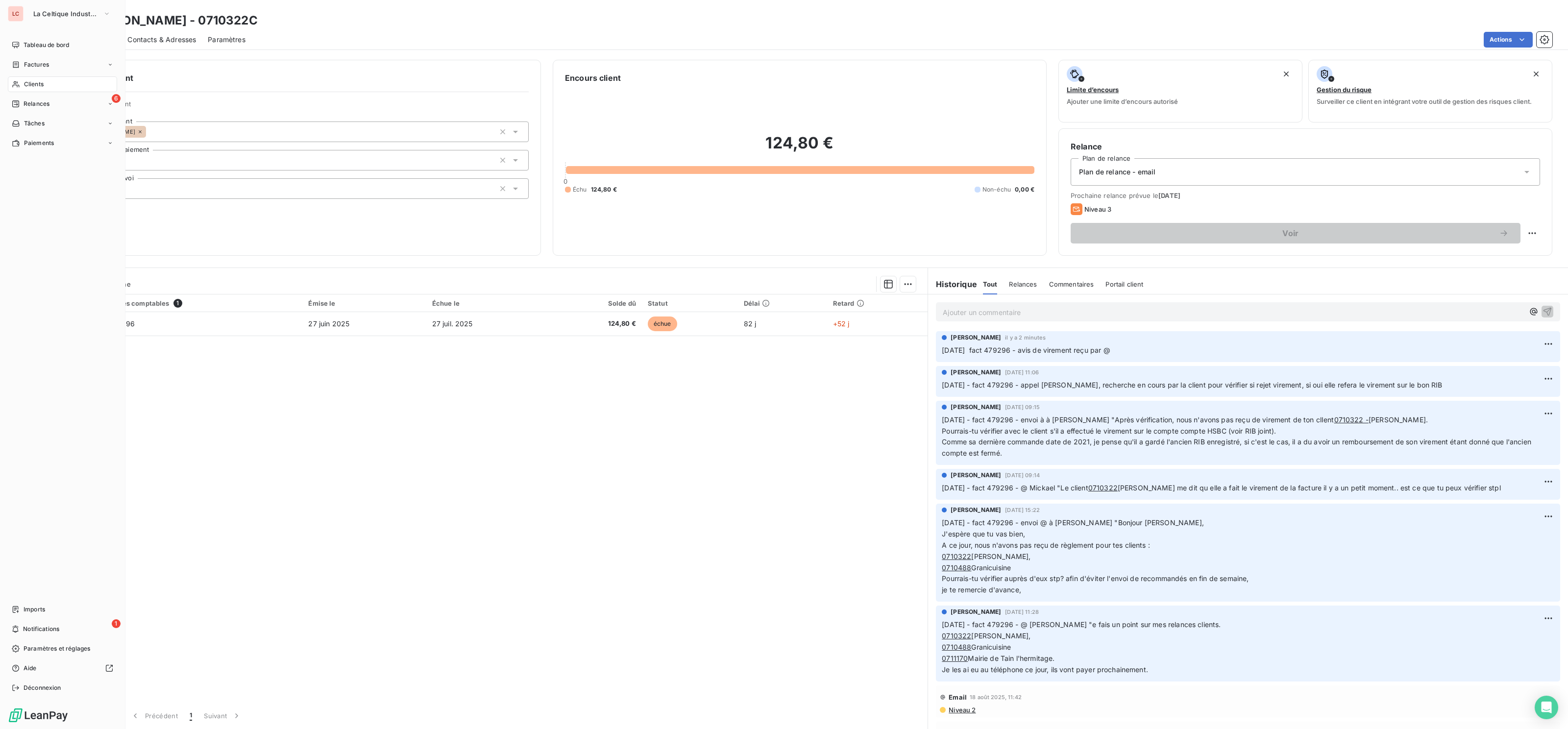
click at [17, 80] on div "Clients" at bounding box center [62, 84] width 109 height 16
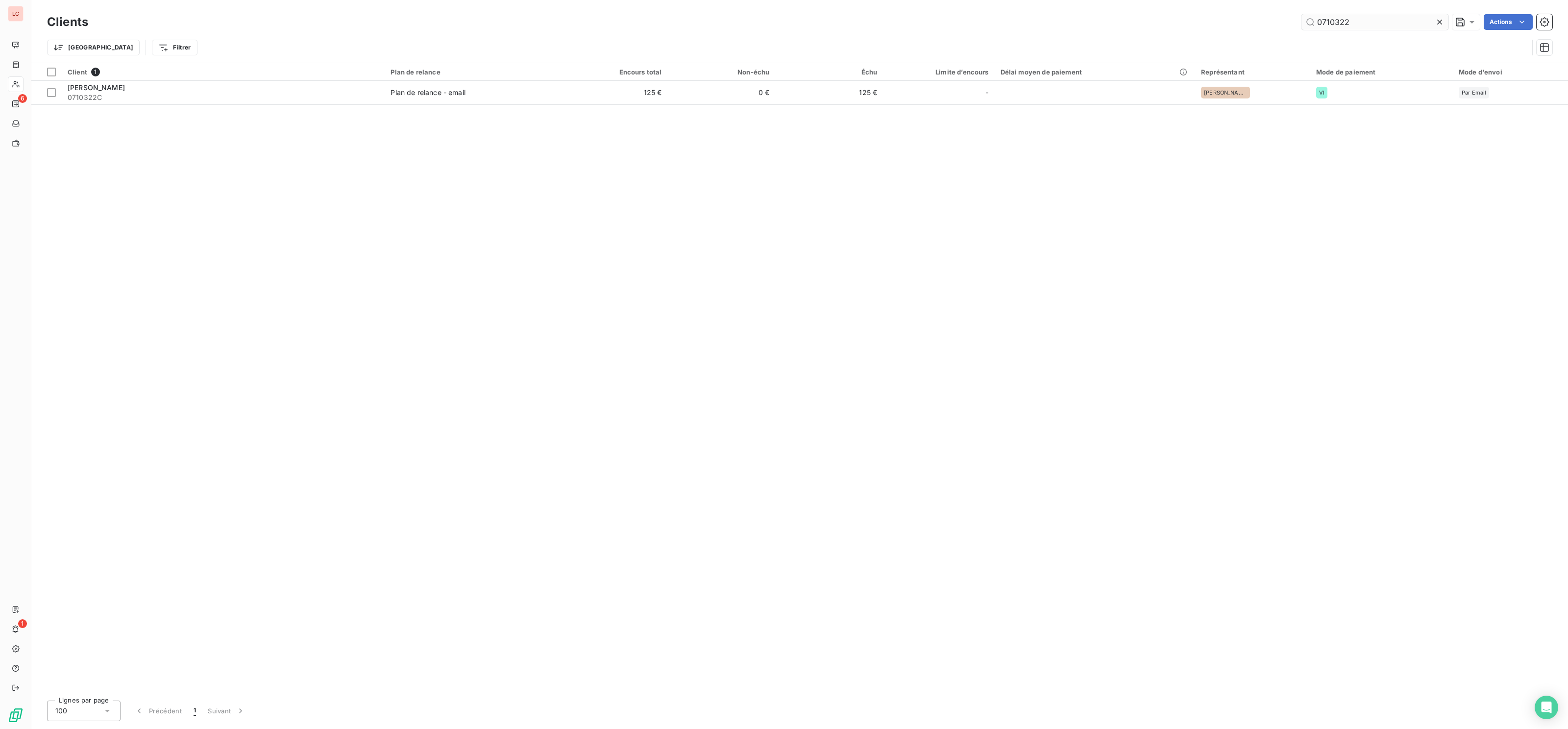
click at [1301, 17] on input "0710322" at bounding box center [1375, 22] width 147 height 16
type input "transports ro"
click at [181, 81] on div at bounding box center [224, 80] width 323 height 1
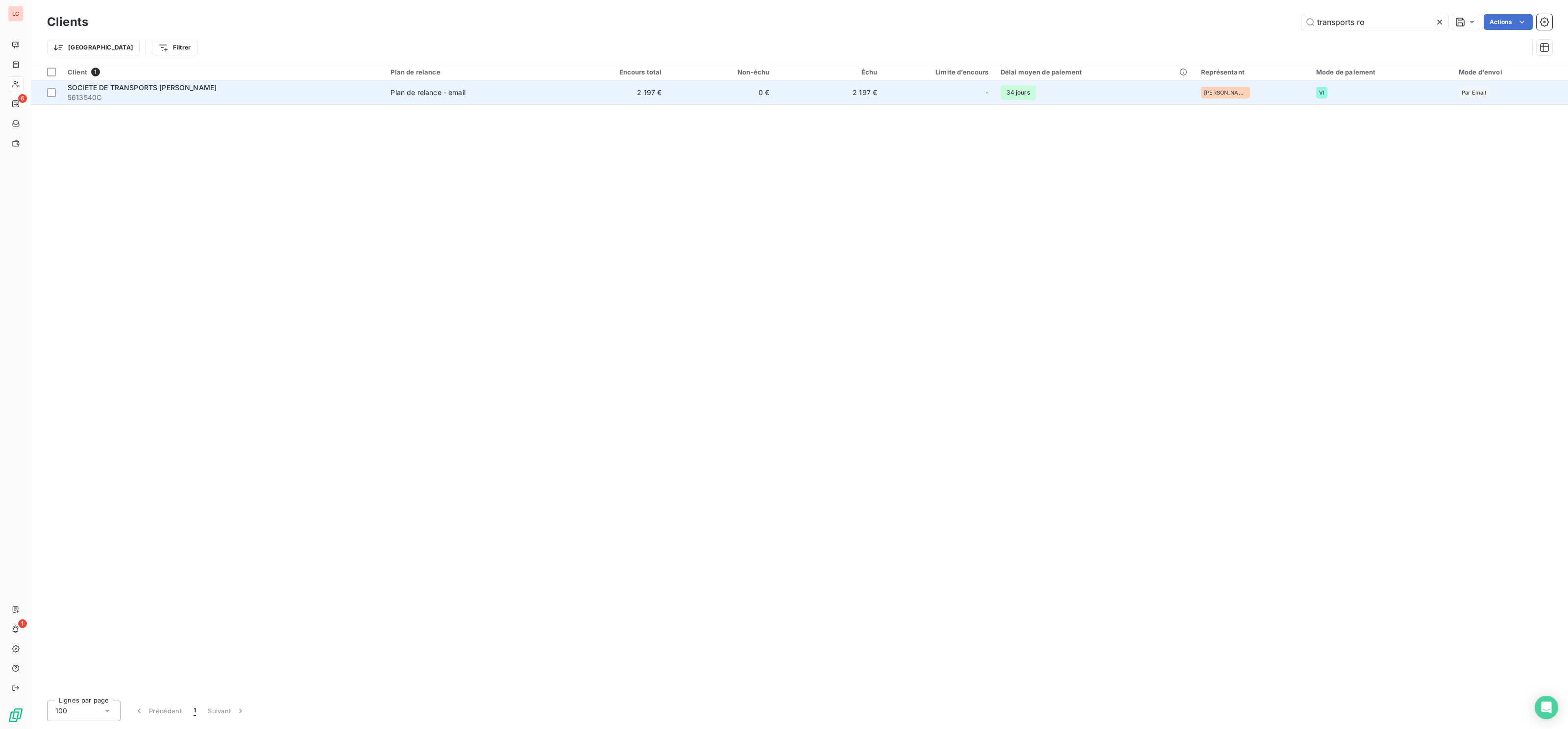
click at [168, 92] on span "SOCIETE DE TRANSPORTS [PERSON_NAME]" at bounding box center [142, 87] width 149 height 8
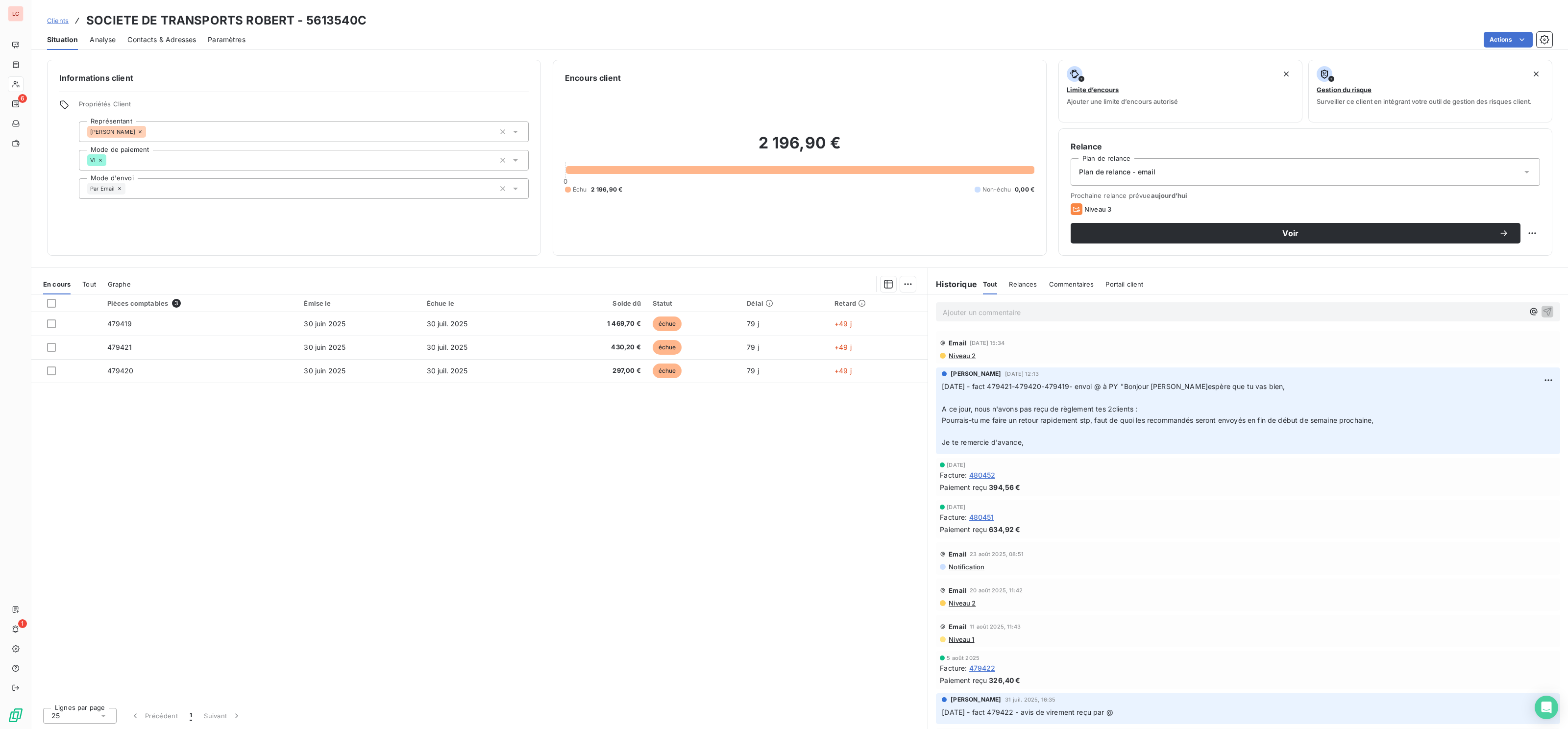
click at [1098, 312] on p "Ajouter un commentaire ﻿" at bounding box center [1234, 312] width 581 height 12
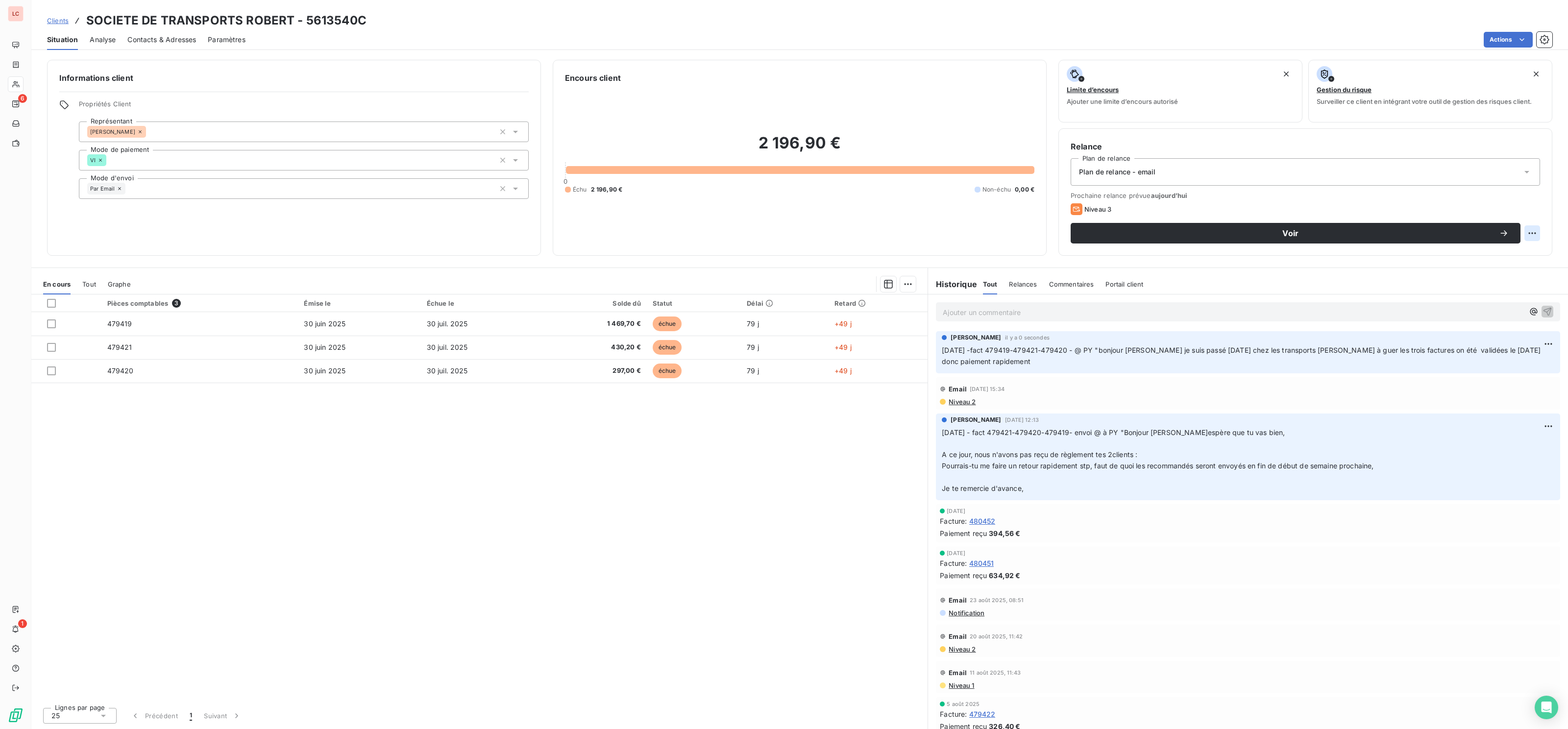
click at [1536, 231] on html "LC 6 1 Clients SOCIETE DE TRANSPORTS [PERSON_NAME] - 5613540C Situation Analyse…" at bounding box center [784, 364] width 1568 height 729
click at [1518, 251] on div "Replanifier cette action" at bounding box center [1492, 255] width 87 height 16
select select "8"
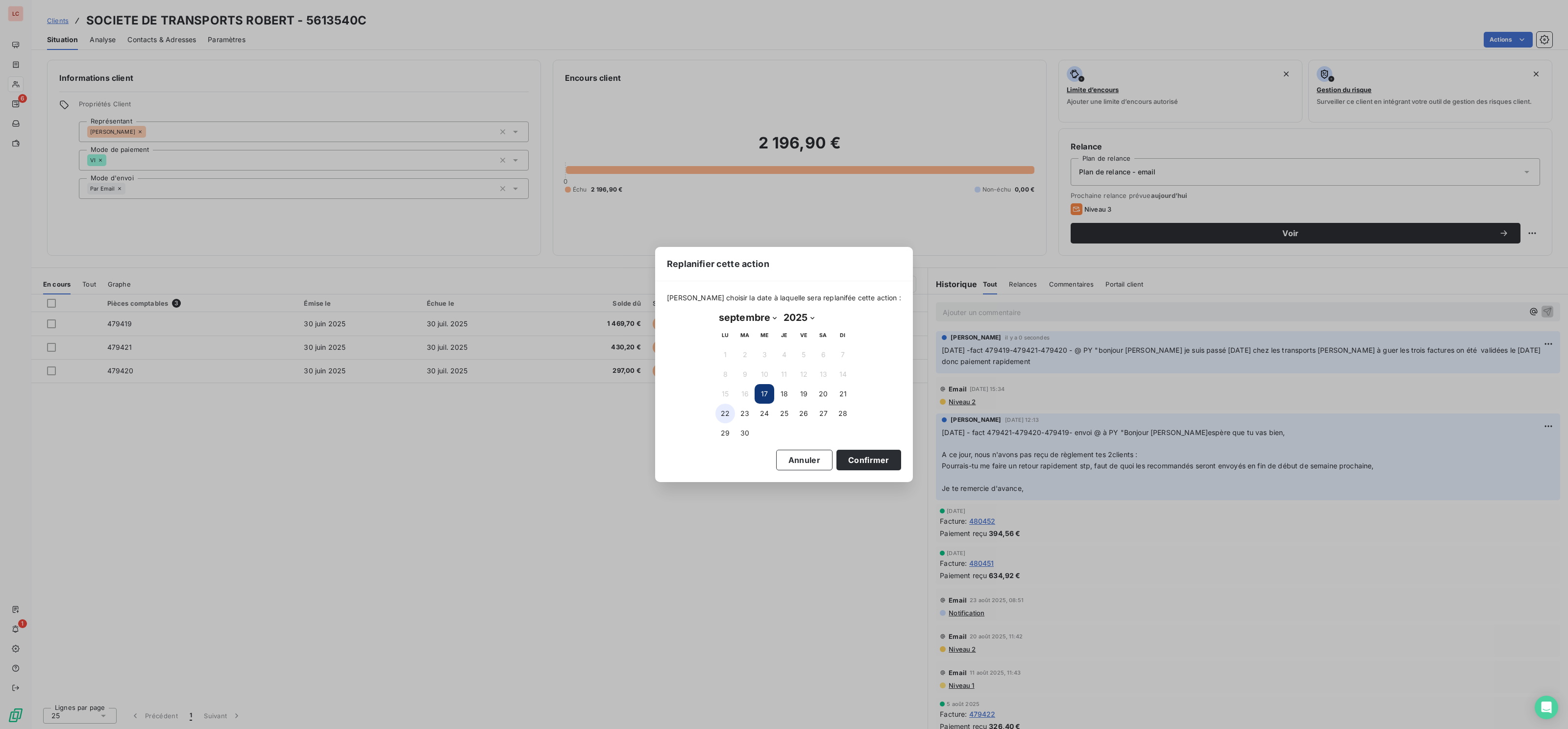
click at [729, 419] on button "22" at bounding box center [725, 413] width 20 height 20
click at [879, 462] on button "Confirmer" at bounding box center [869, 460] width 65 height 20
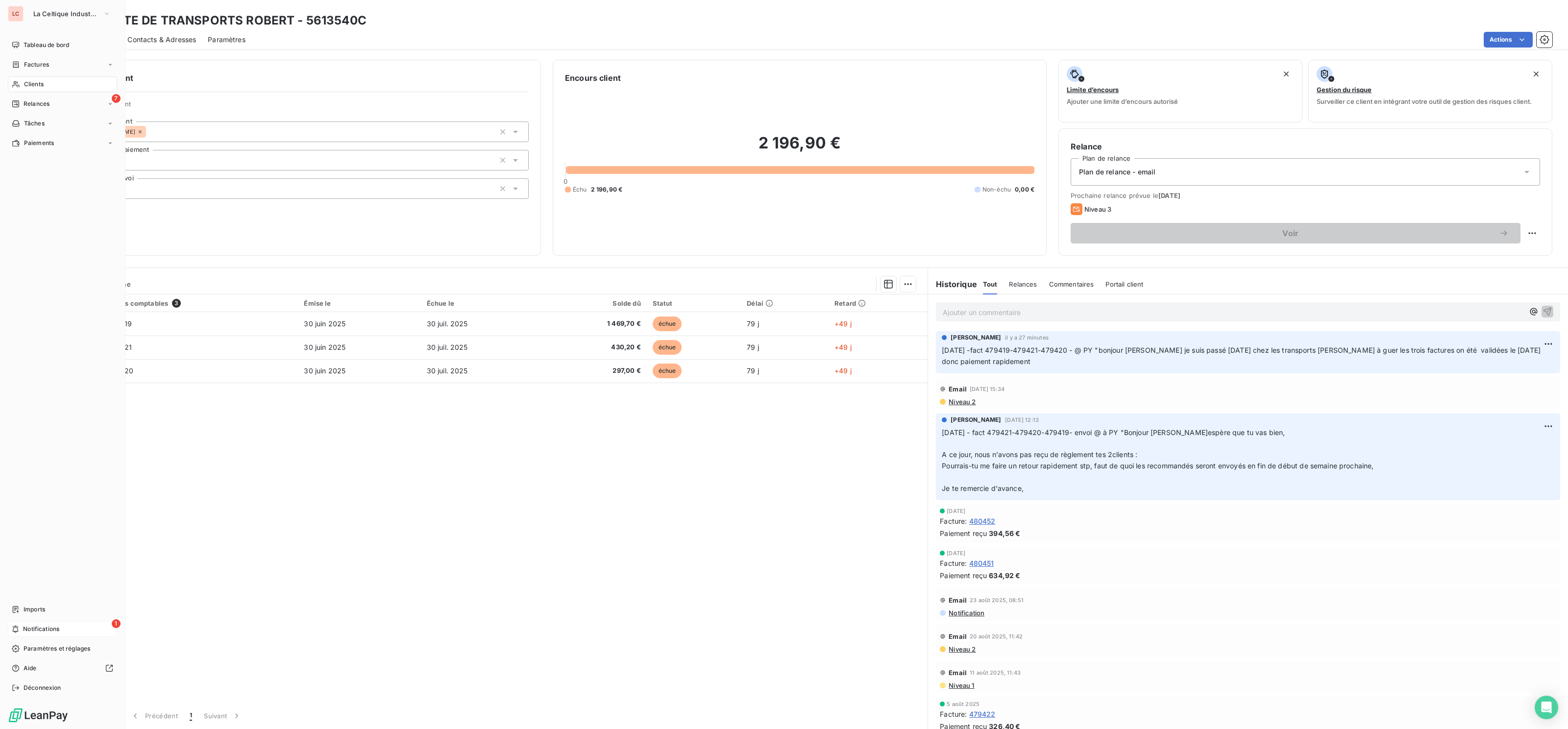
click at [13, 627] on icon at bounding box center [16, 628] width 7 height 8
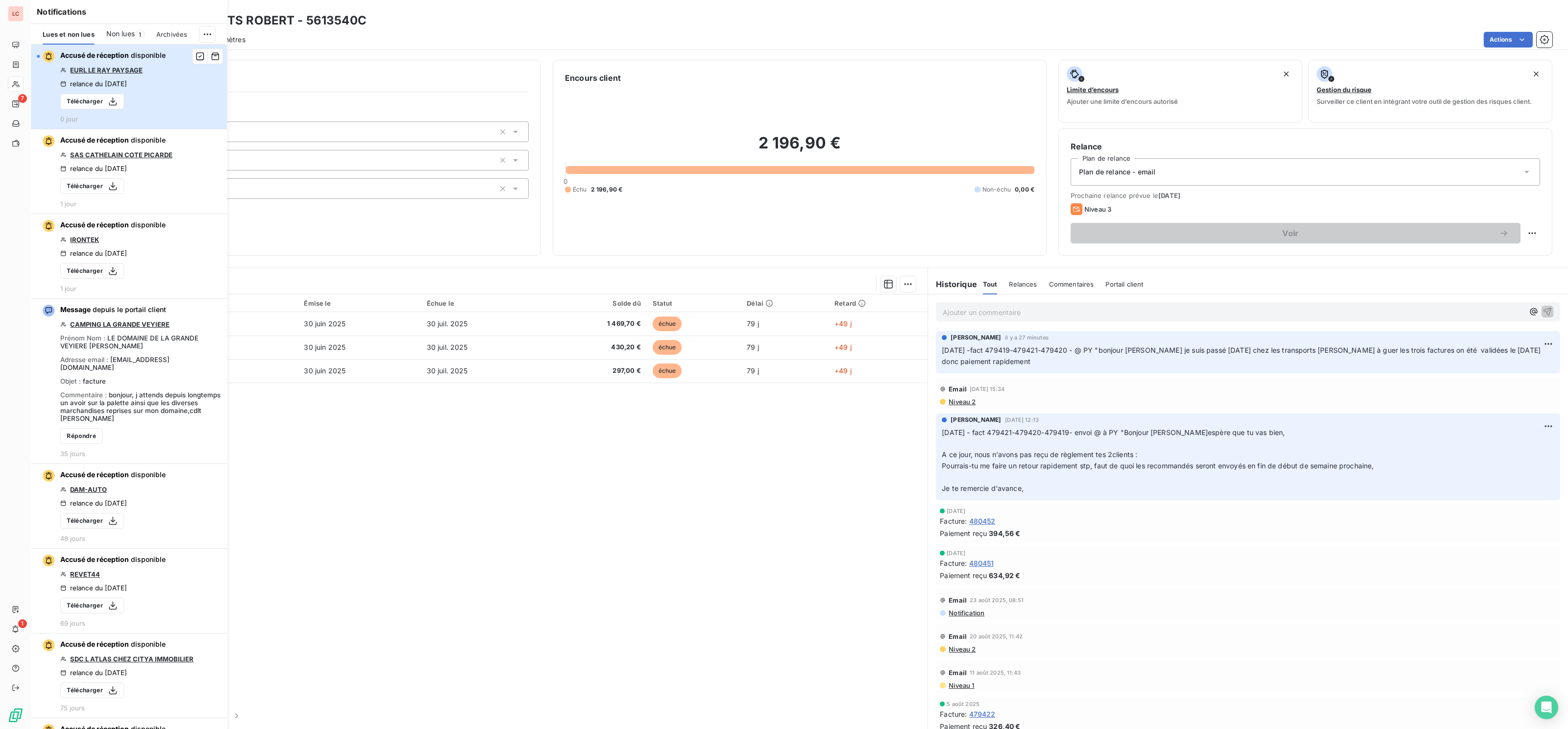
click at [42, 57] on div "button" at bounding box center [45, 56] width 18 height 12
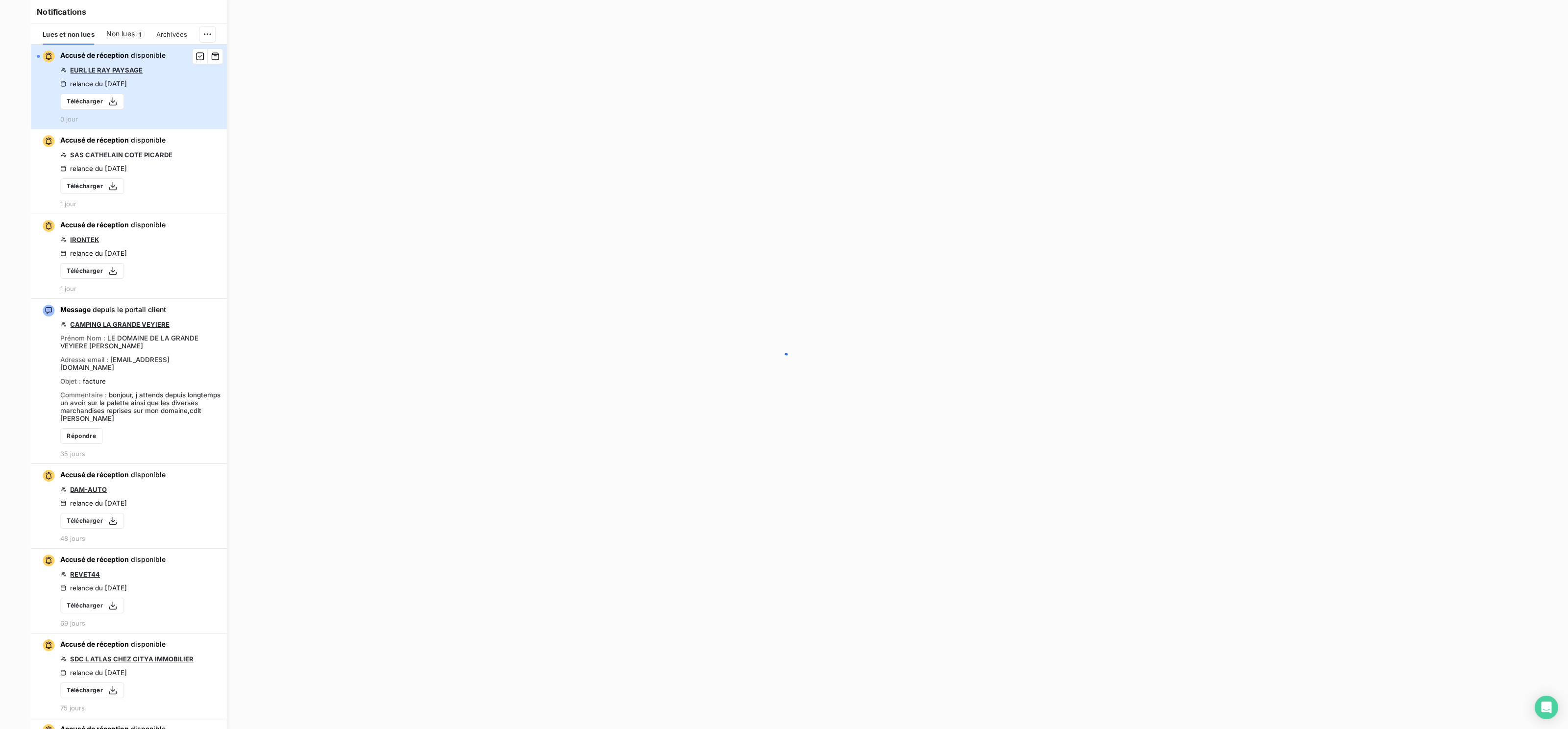
click at [42, 57] on div "button" at bounding box center [45, 56] width 18 height 12
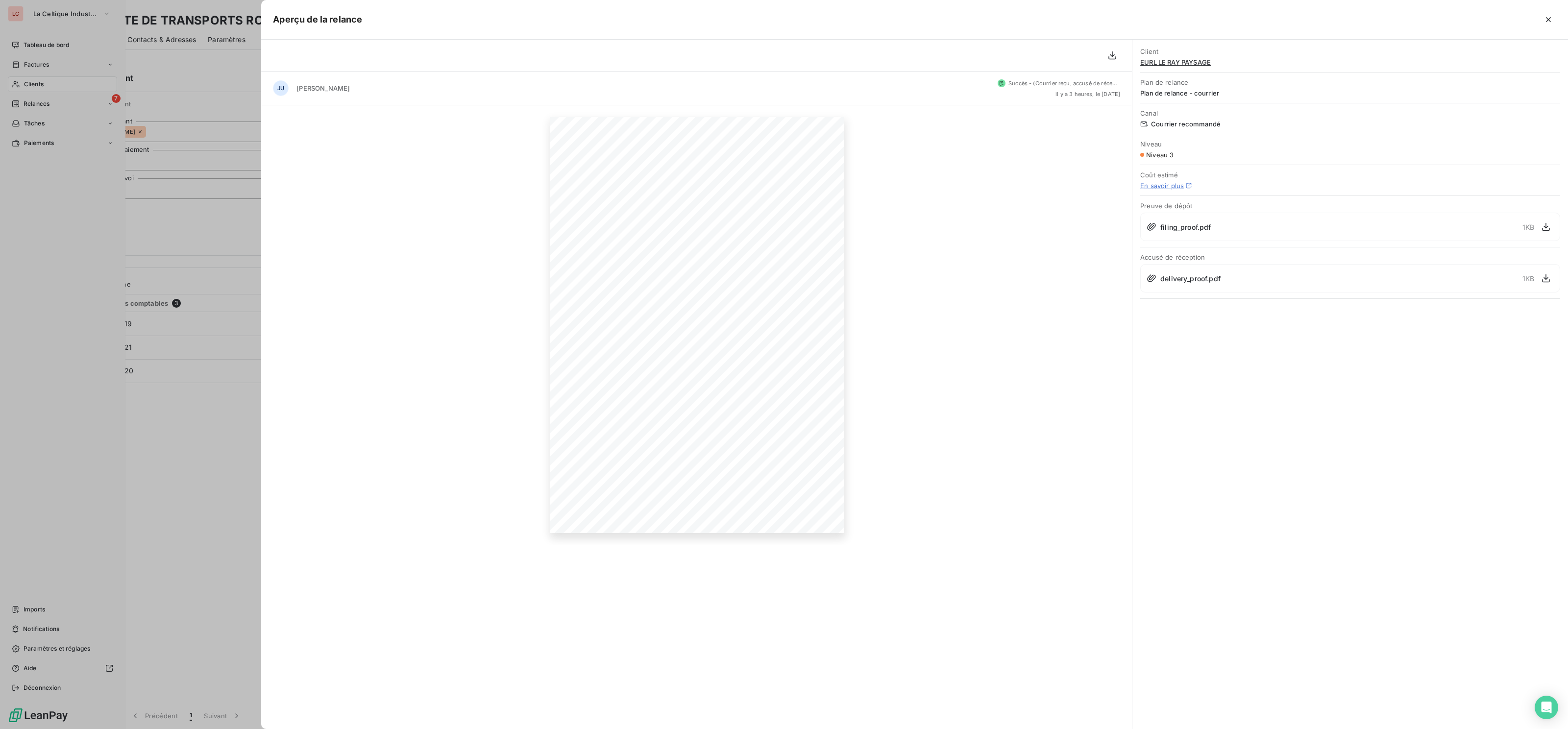
click at [42, 612] on div at bounding box center [784, 364] width 1568 height 729
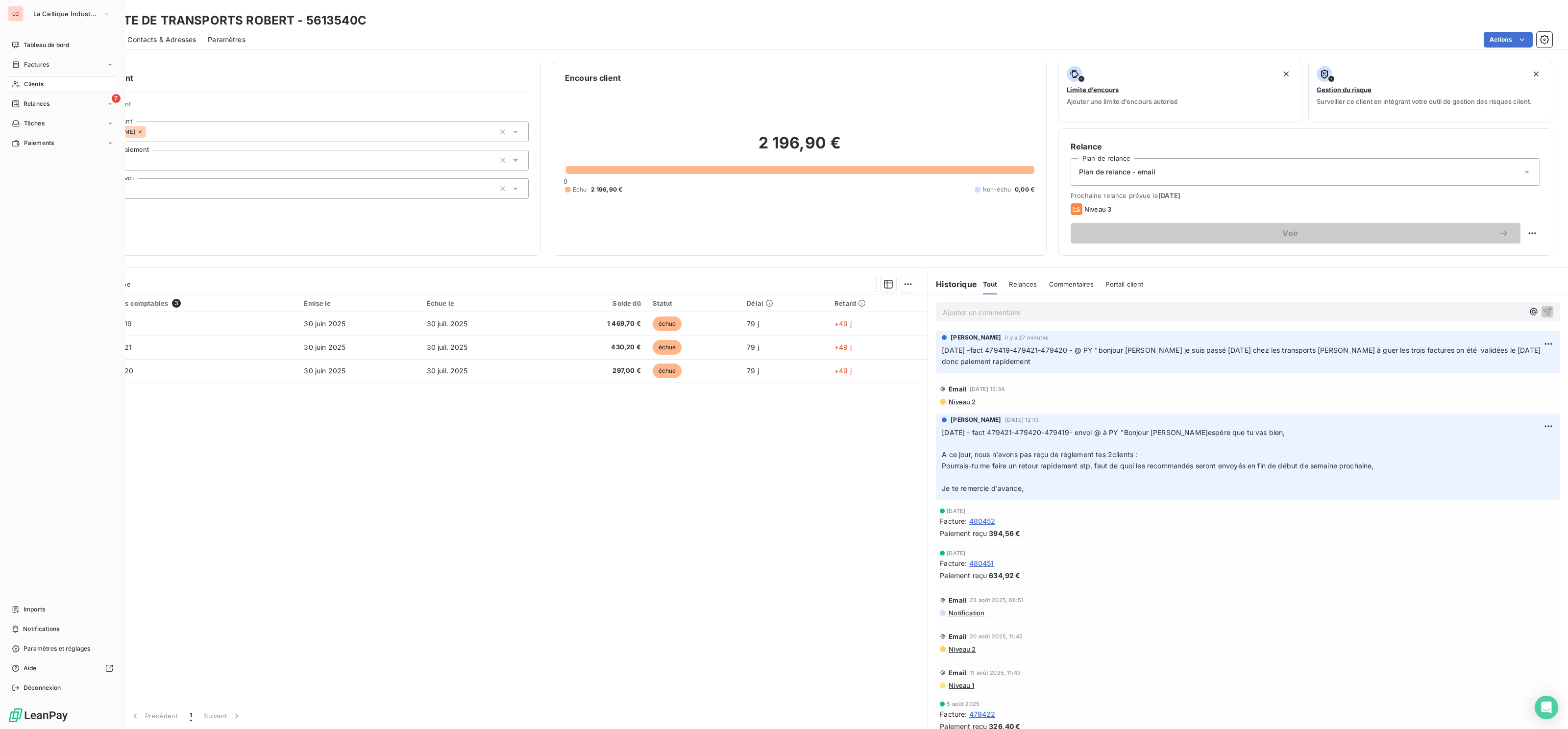
click at [42, 612] on span "Imports" at bounding box center [34, 609] width 22 height 9
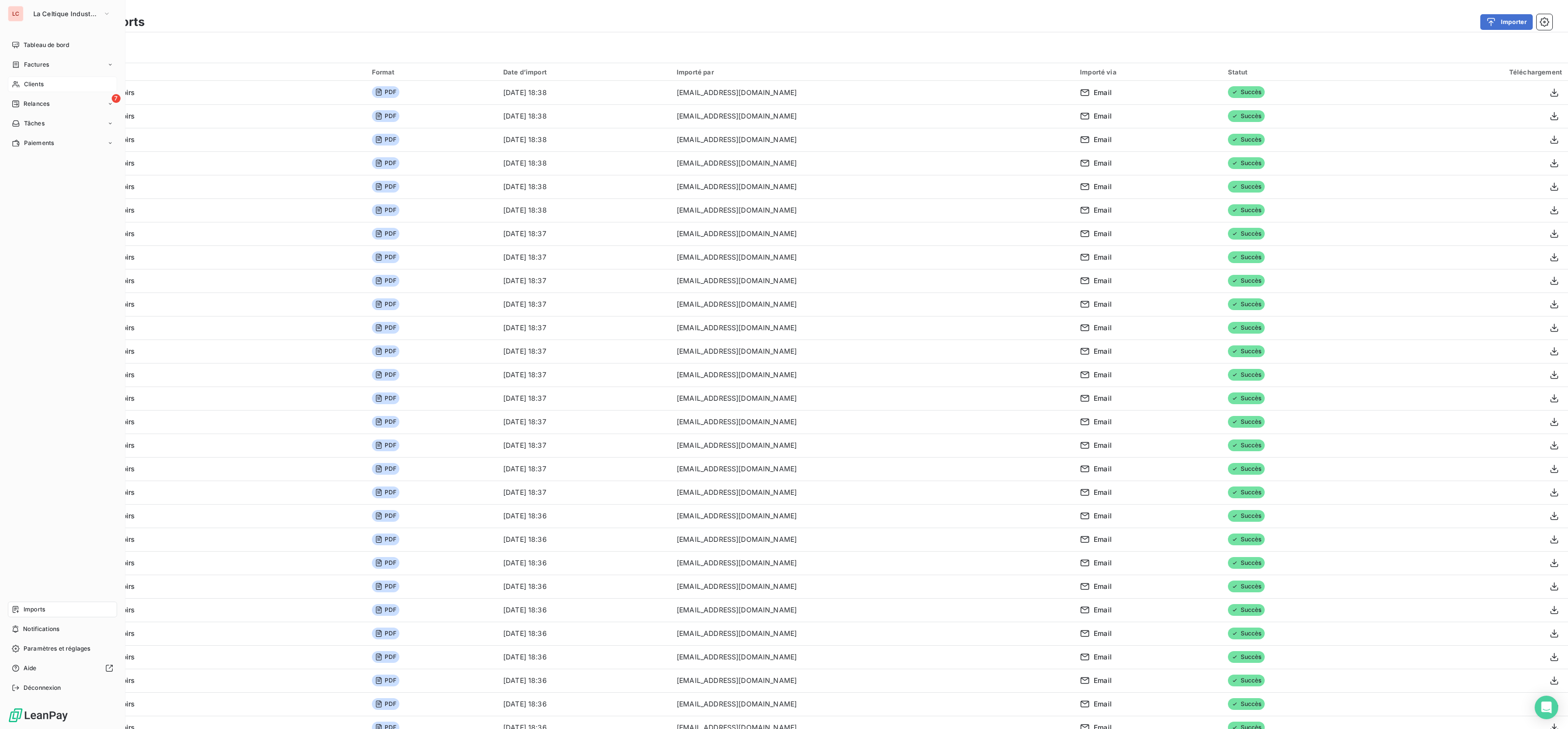
click at [20, 77] on div "Clients" at bounding box center [62, 84] width 109 height 16
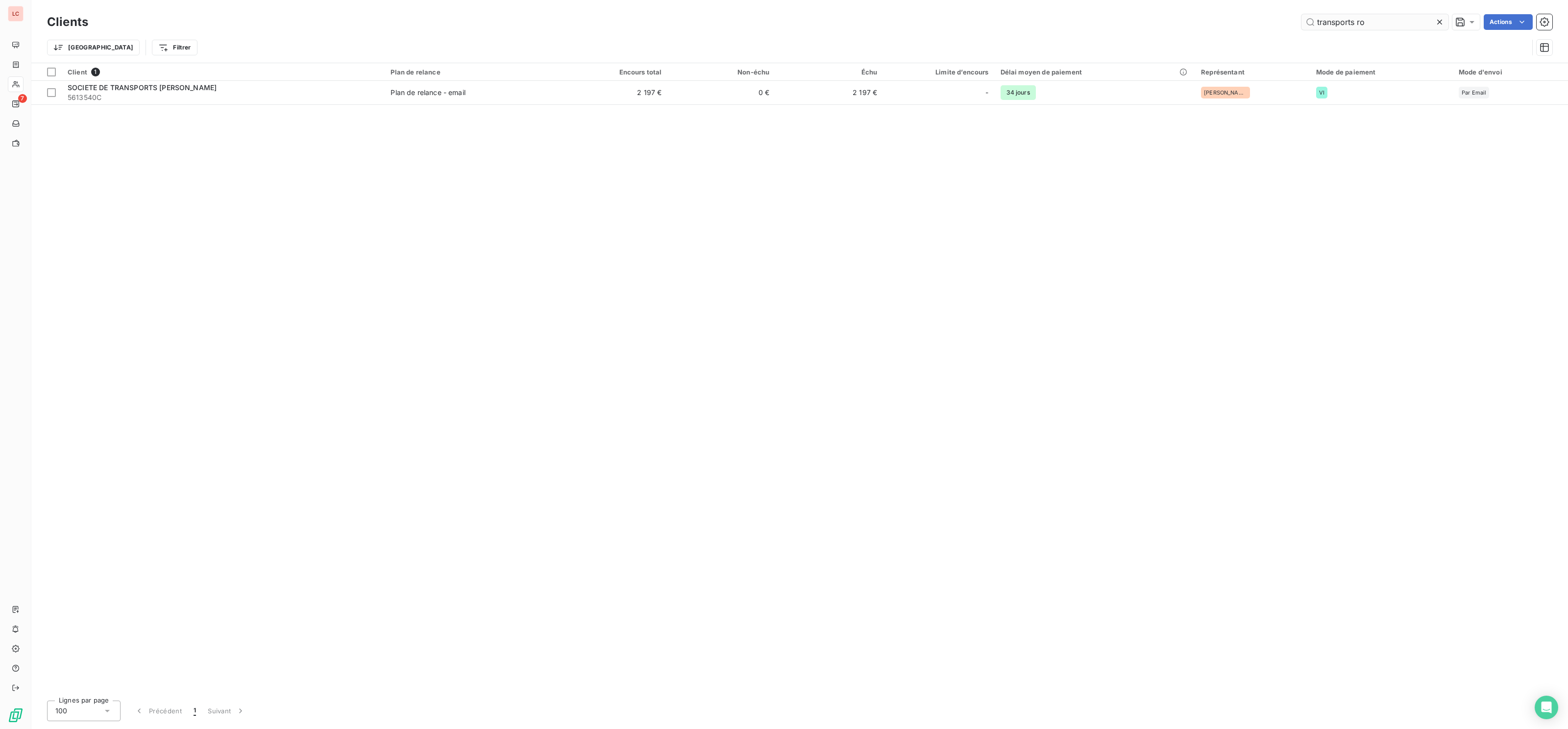
drag, startPoint x: 1383, startPoint y: 21, endPoint x: 1308, endPoint y: 23, distance: 75.0
click at [1339, 23] on input "transports ro" at bounding box center [1375, 22] width 147 height 16
click at [1309, 23] on input "transports ro" at bounding box center [1375, 22] width 147 height 16
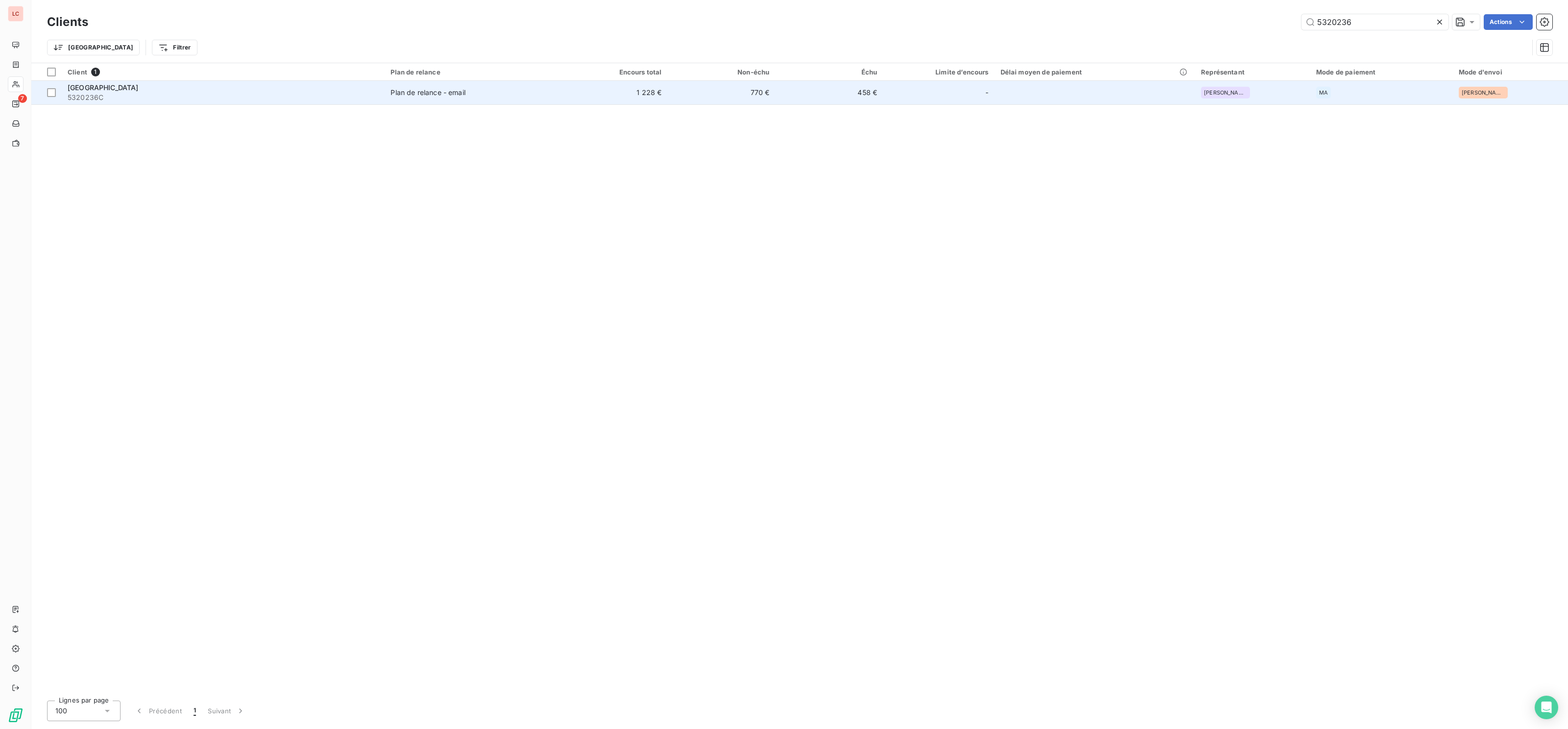
type input "5320236"
click at [359, 92] on div "[GEOGRAPHIC_DATA]" at bounding box center [223, 87] width 311 height 10
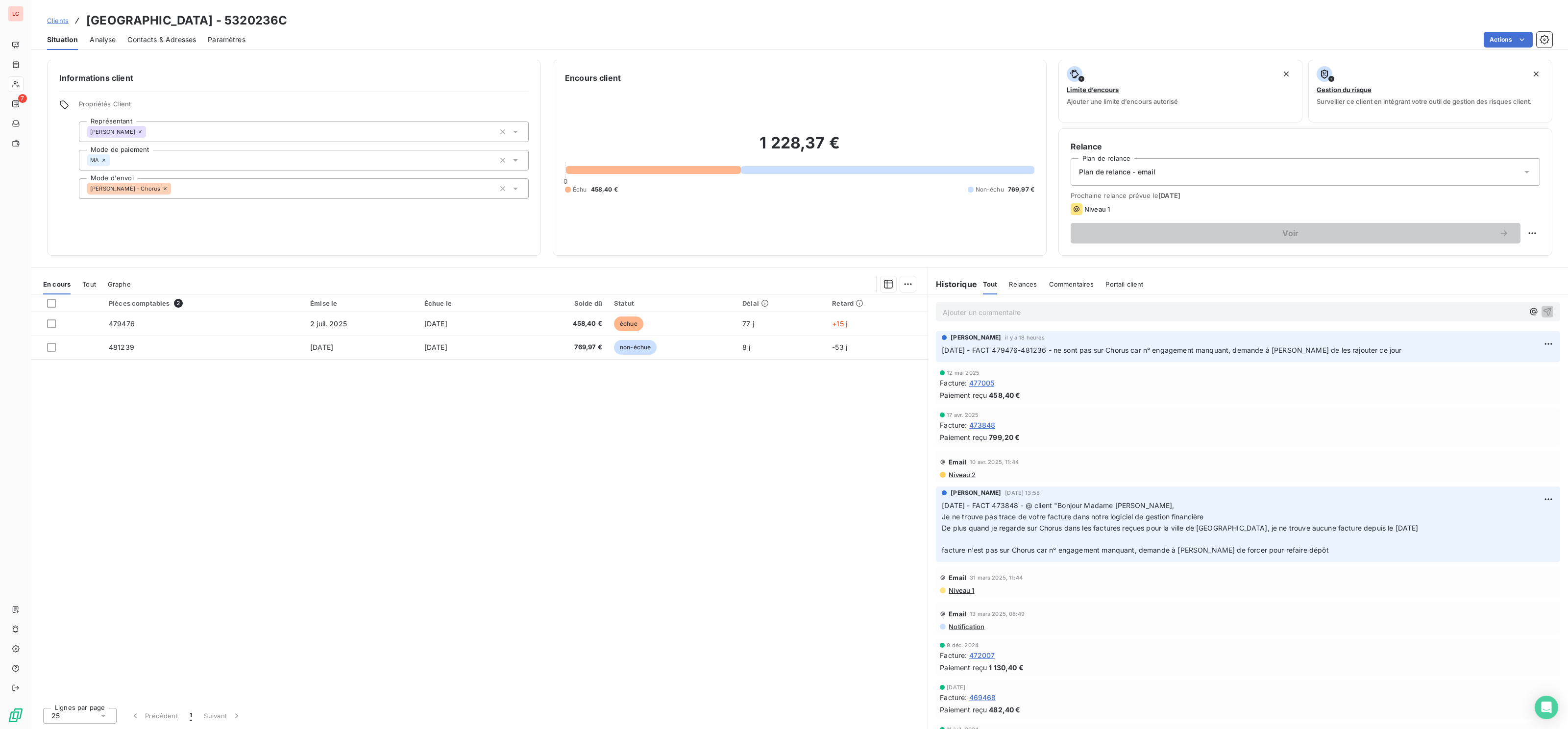
click at [1108, 314] on p "Ajouter un commentaire ﻿" at bounding box center [1234, 312] width 581 height 12
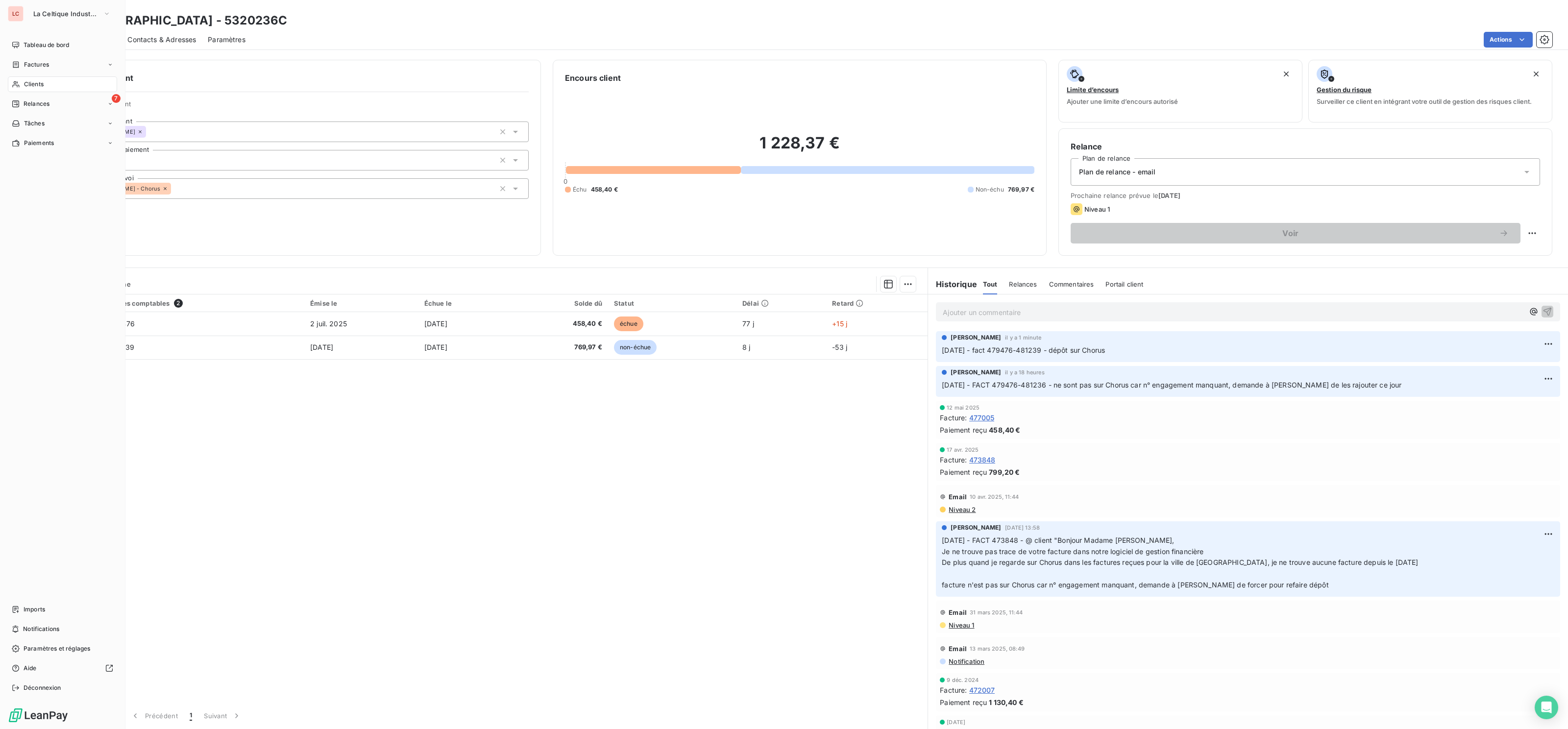
click at [25, 83] on span "Clients" at bounding box center [34, 84] width 20 height 9
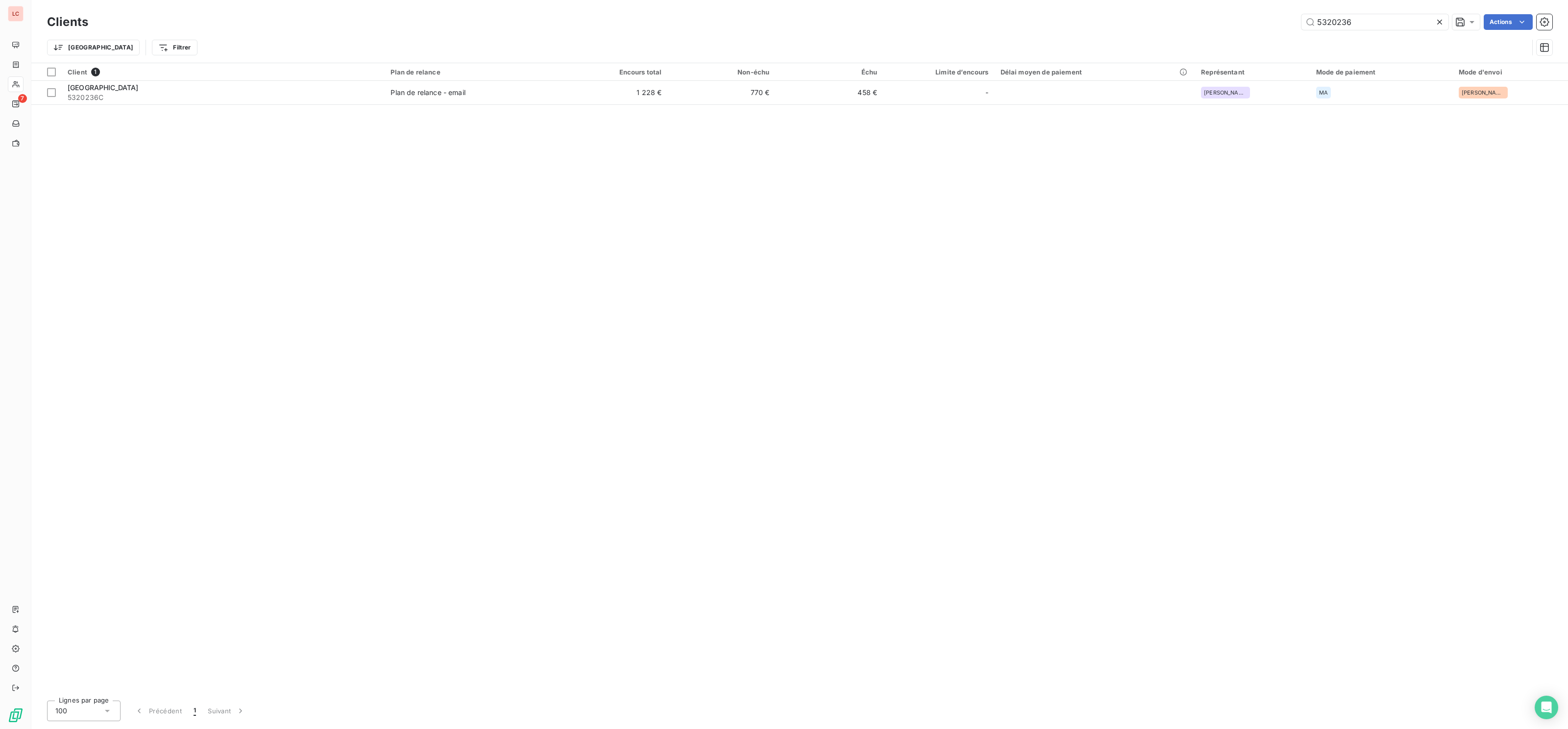
drag, startPoint x: 1355, startPoint y: 22, endPoint x: 1252, endPoint y: 22, distance: 103.0
click at [1301, 22] on input "5320236" at bounding box center [1375, 22] width 147 height 16
click at [1252, 22] on div "5320236 Actions" at bounding box center [826, 22] width 1452 height 16
drag, startPoint x: 1371, startPoint y: 25, endPoint x: 1265, endPoint y: 25, distance: 106.0
click at [1355, 25] on input "5320236" at bounding box center [1375, 22] width 147 height 16
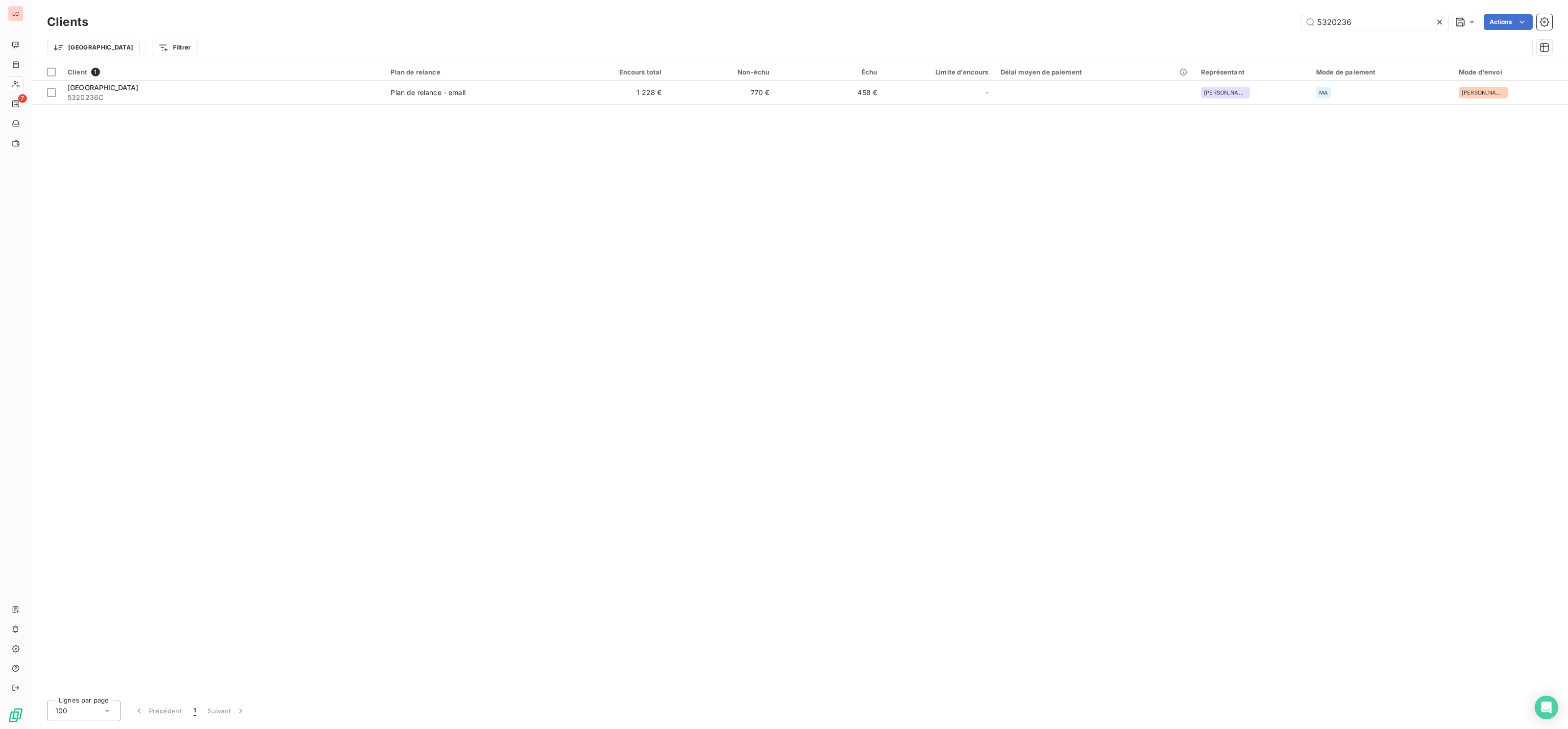
click at [1251, 25] on div "5320236 Actions" at bounding box center [826, 22] width 1452 height 16
click at [1371, 23] on input "5320236" at bounding box center [1375, 22] width 147 height 16
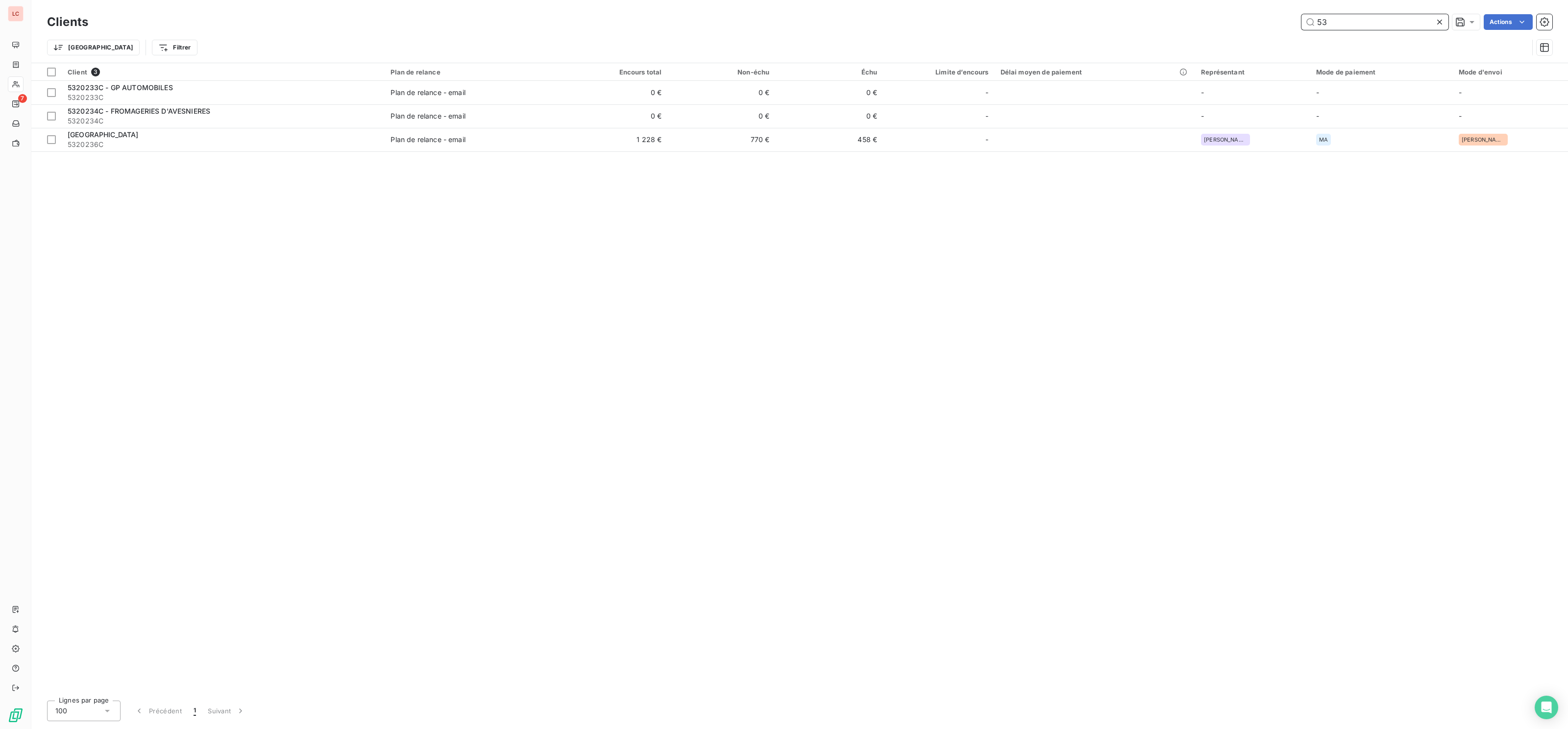
type input "5"
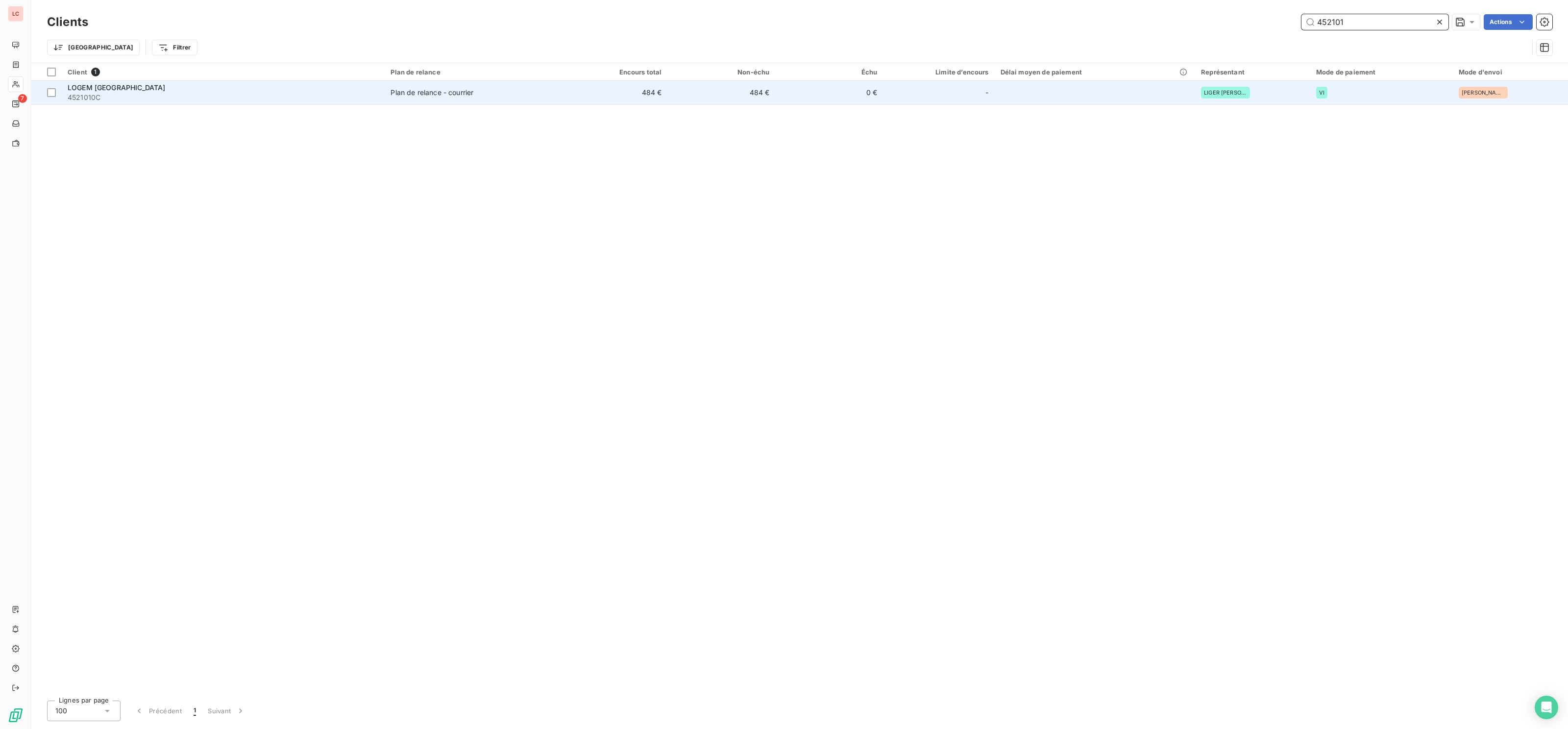
type input "452101"
click at [192, 97] on span "4521010C" at bounding box center [223, 97] width 311 height 10
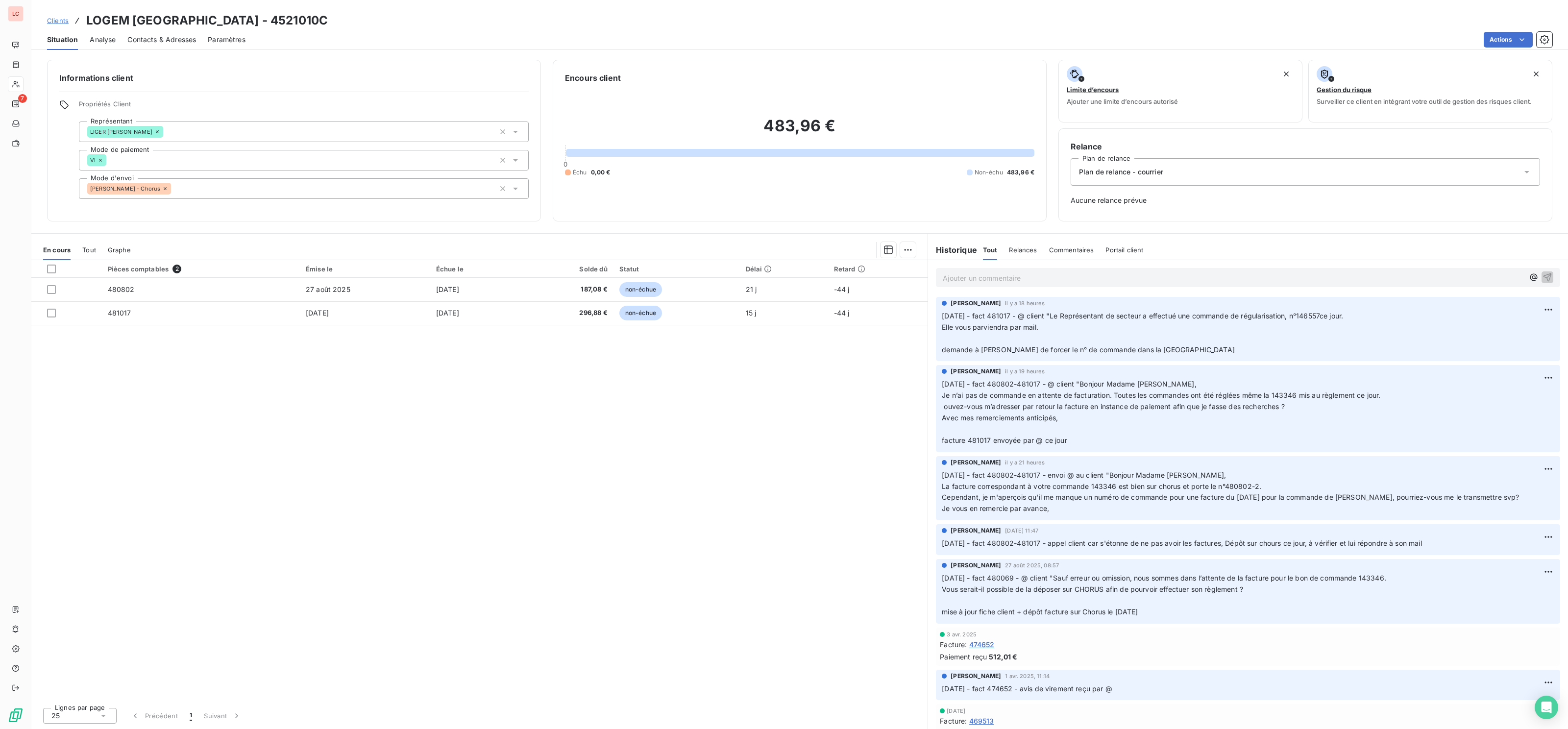
click at [1004, 274] on p "Ajouter un commentaire ﻿" at bounding box center [1234, 278] width 581 height 12
